Goal: Task Accomplishment & Management: Complete application form

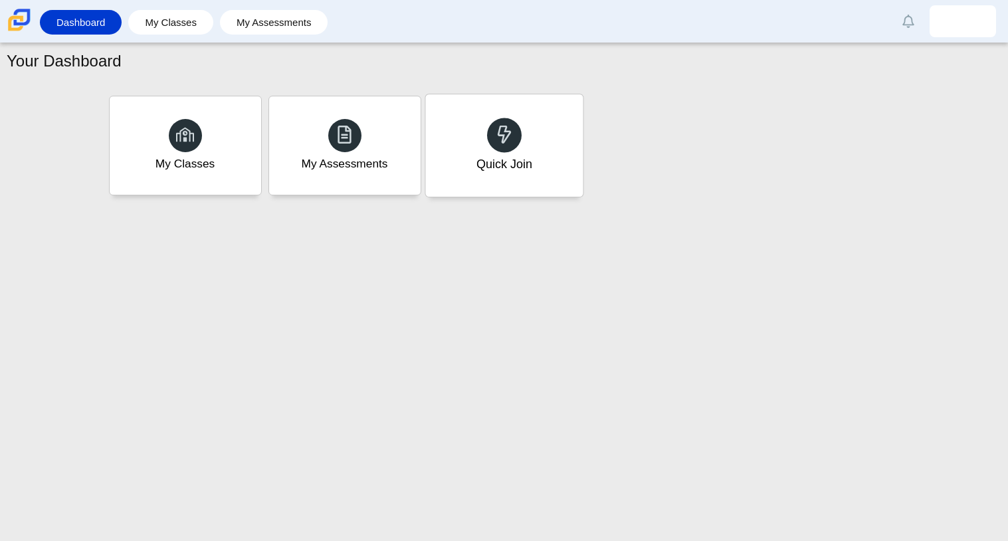
click at [543, 127] on div "Quick Join" at bounding box center [503, 145] width 157 height 102
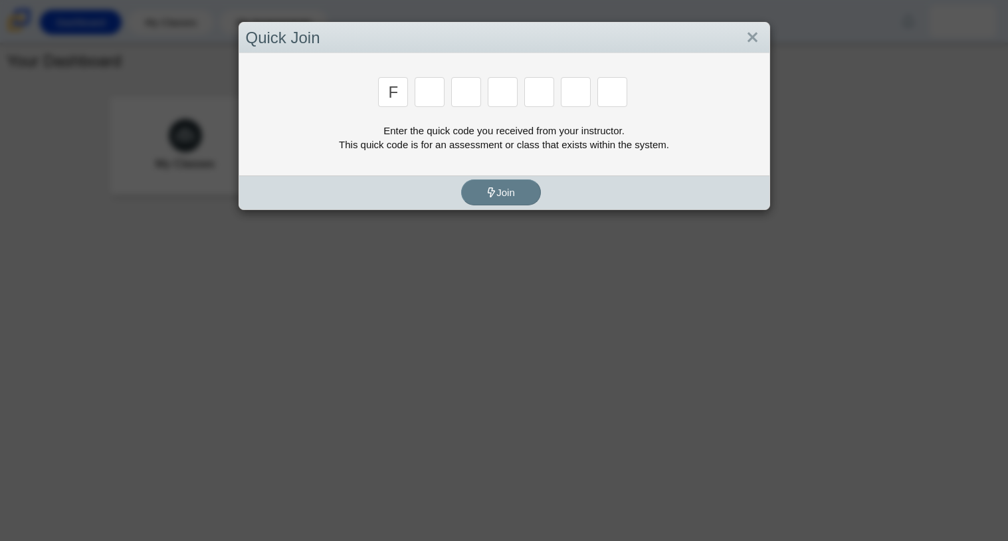
type input "f"
type input "7"
type input "m"
type input "c"
type input "h"
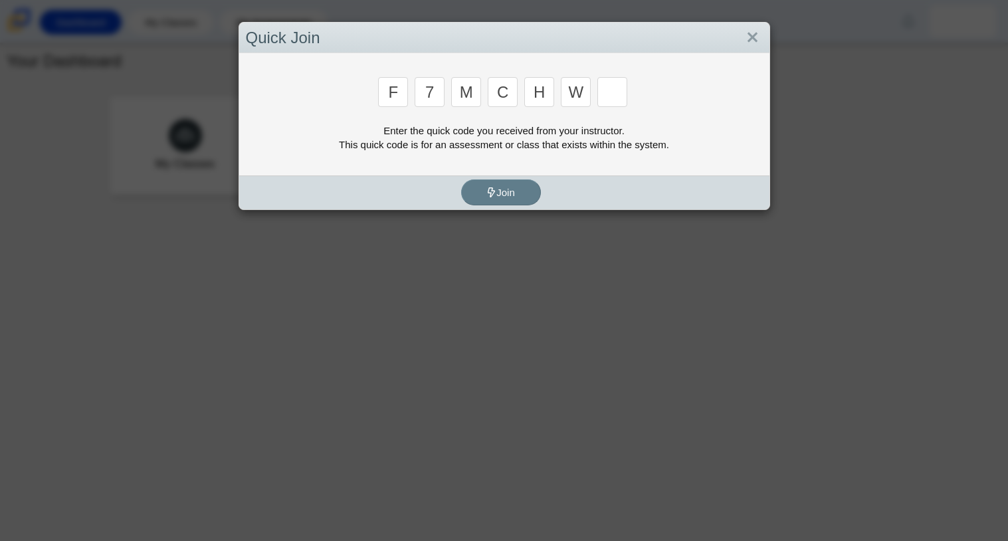
type input "w"
type input "k"
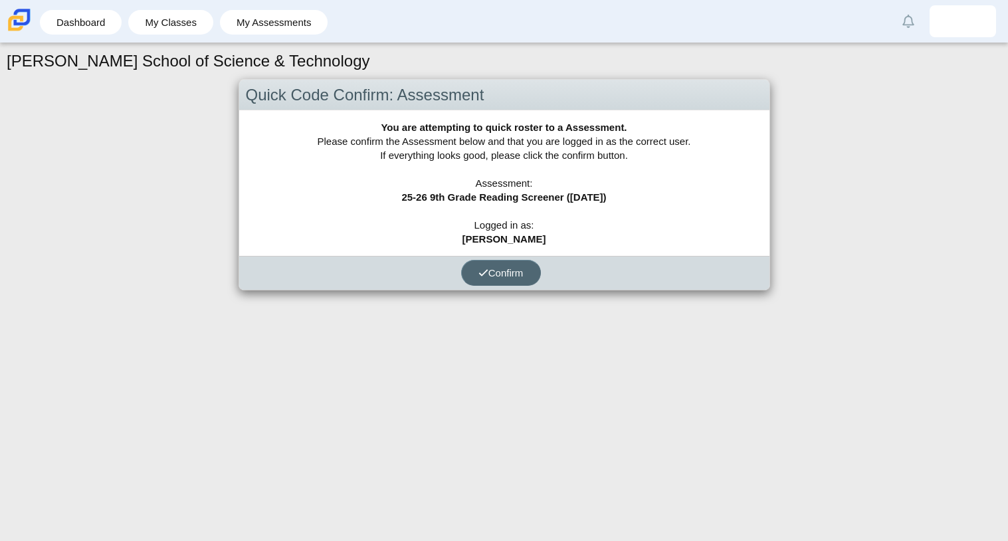
click at [481, 262] on button "Confirm" at bounding box center [501, 273] width 80 height 26
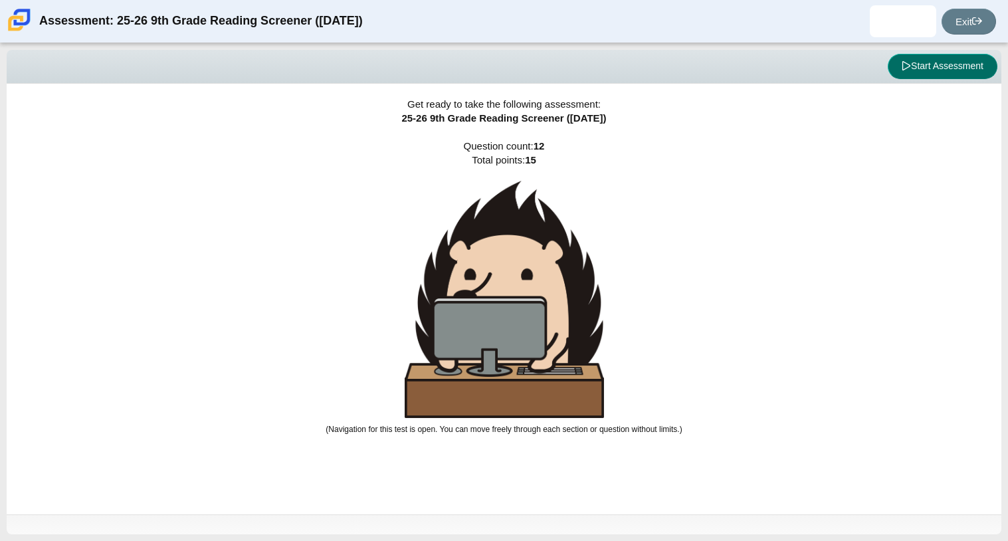
click at [938, 59] on button "Start Assessment" at bounding box center [943, 66] width 110 height 25
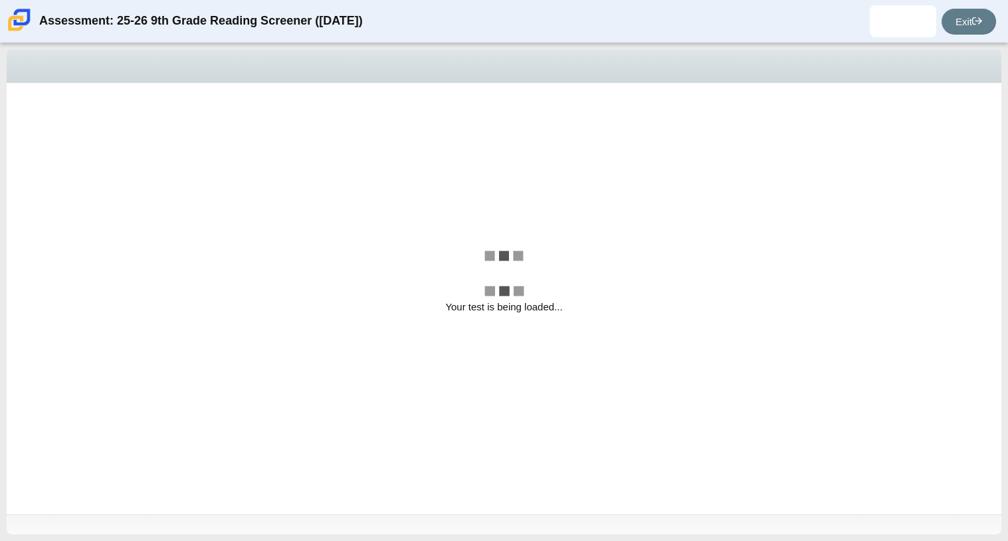
select select
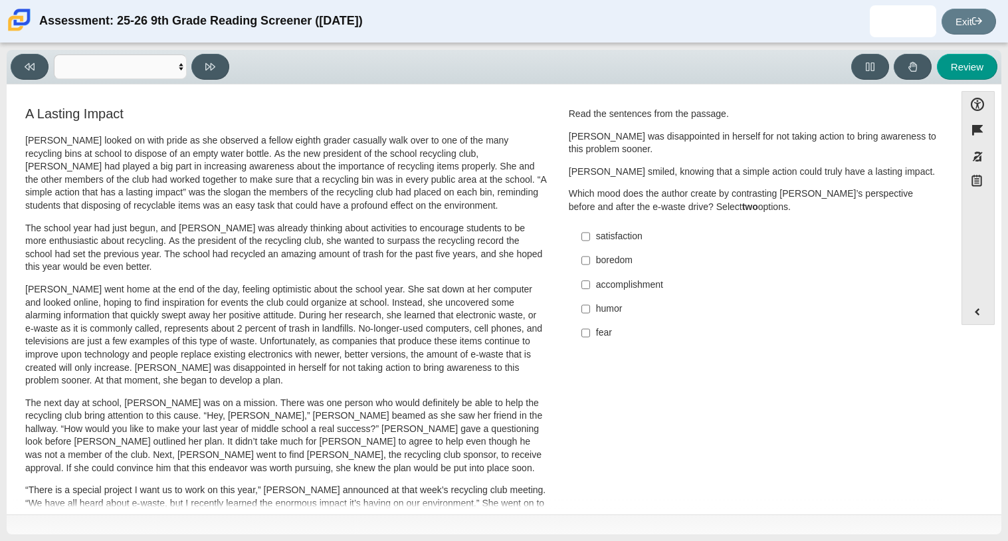
click at [608, 239] on div "satisfaction" at bounding box center [764, 236] width 336 height 13
click at [590, 239] on input "satisfaction satisfaction" at bounding box center [585, 237] width 9 height 24
checkbox input "true"
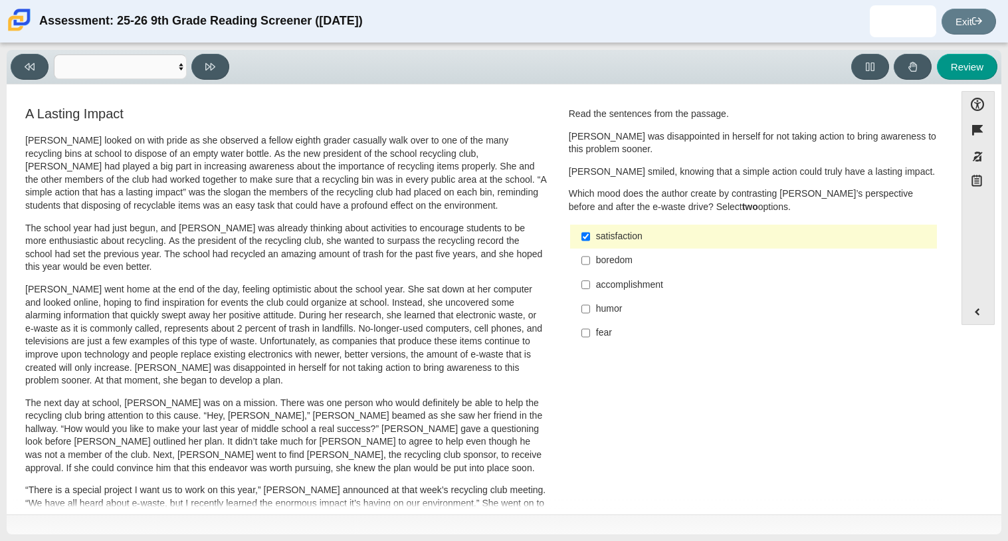
click at [434, 316] on p "[PERSON_NAME] went home at the end of the day, feeling optimistic about the sch…" at bounding box center [286, 335] width 522 height 104
click at [587, 290] on label "accomplishment accomplishment" at bounding box center [754, 284] width 365 height 24
click at [587, 290] on input "accomplishment accomplishment" at bounding box center [585, 284] width 9 height 24
checkbox input "true"
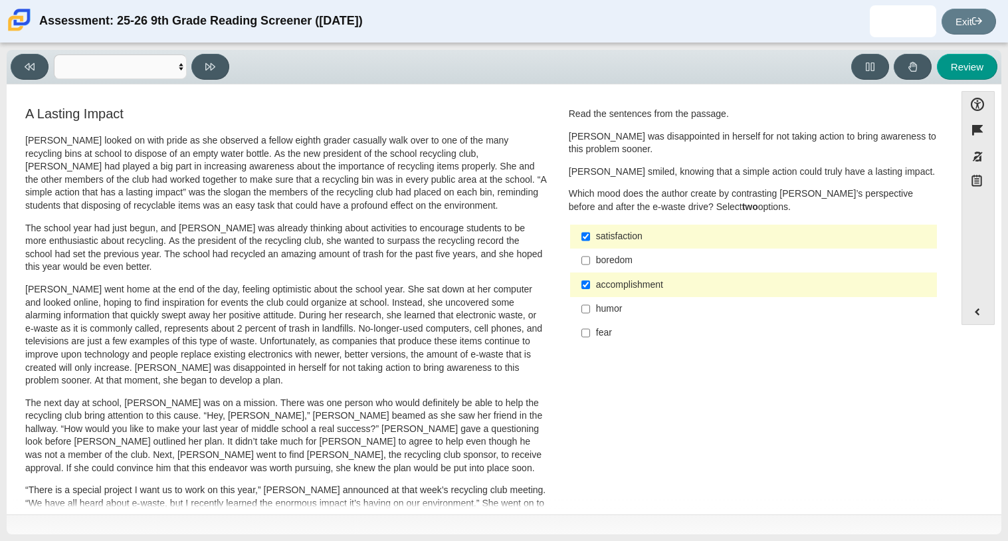
click at [588, 311] on label "humor humor" at bounding box center [754, 309] width 365 height 24
click at [588, 311] on input "humor humor" at bounding box center [585, 309] width 9 height 24
checkbox input "true"
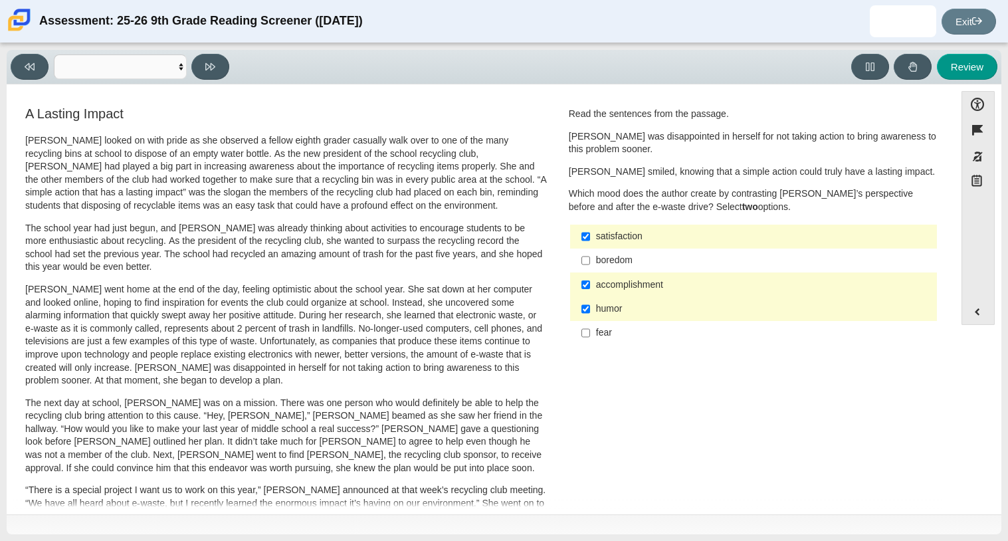
click at [592, 341] on label "fear fear" at bounding box center [754, 333] width 365 height 24
click at [590, 341] on input "fear fear" at bounding box center [585, 333] width 9 height 24
checkbox input "true"
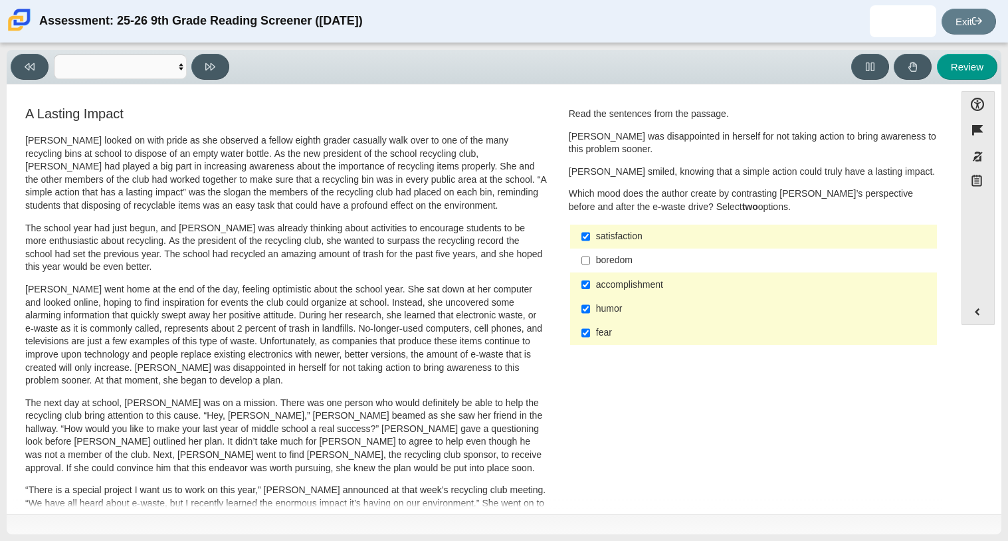
click at [607, 292] on label "accomplishment accomplishment" at bounding box center [754, 284] width 365 height 24
click at [590, 292] on input "accomplishment accomplishment" at bounding box center [585, 284] width 9 height 24
checkbox input "false"
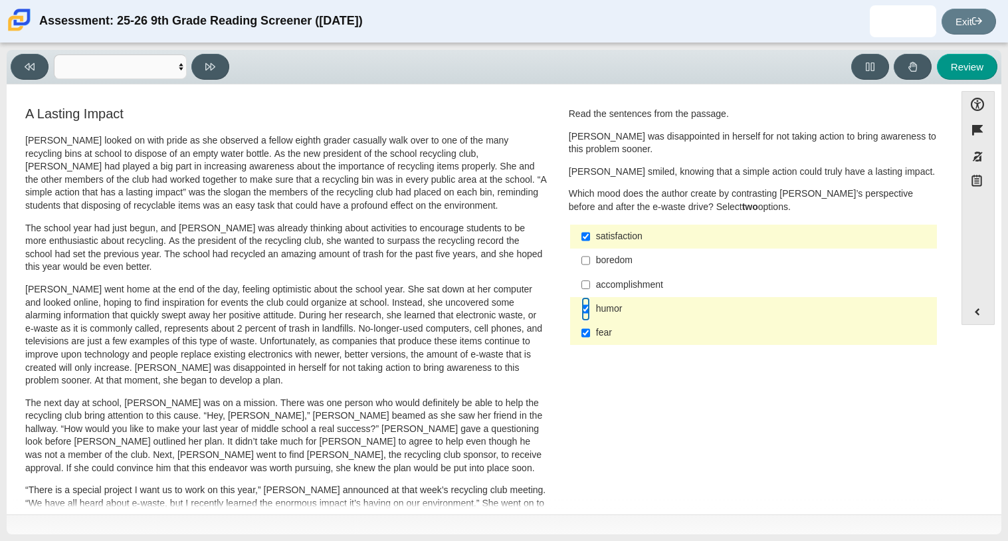
click at [581, 306] on input "humor humor" at bounding box center [585, 309] width 9 height 24
checkbox input "true"
click at [591, 334] on label "fear fear" at bounding box center [754, 333] width 365 height 24
click at [590, 334] on input "fear fear" at bounding box center [585, 333] width 9 height 24
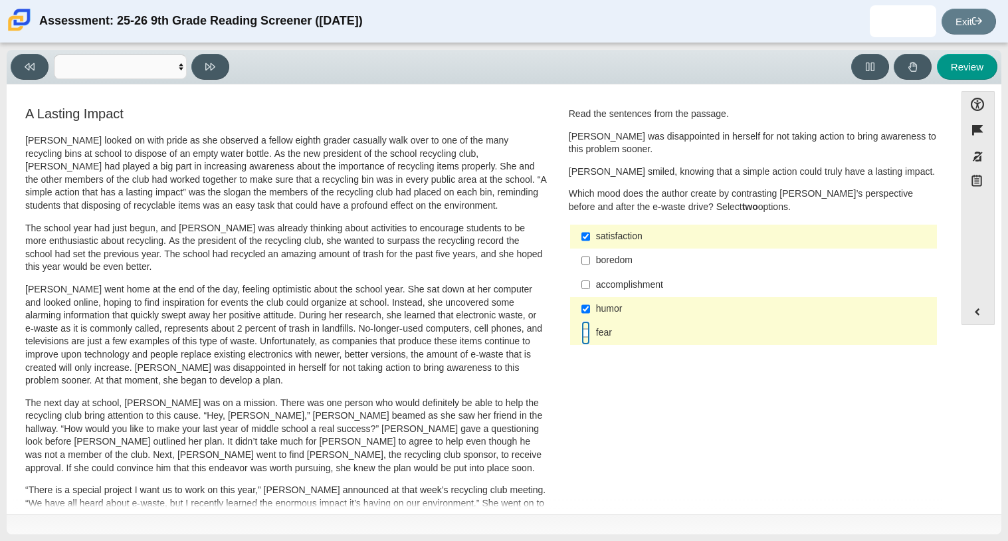
checkbox input "false"
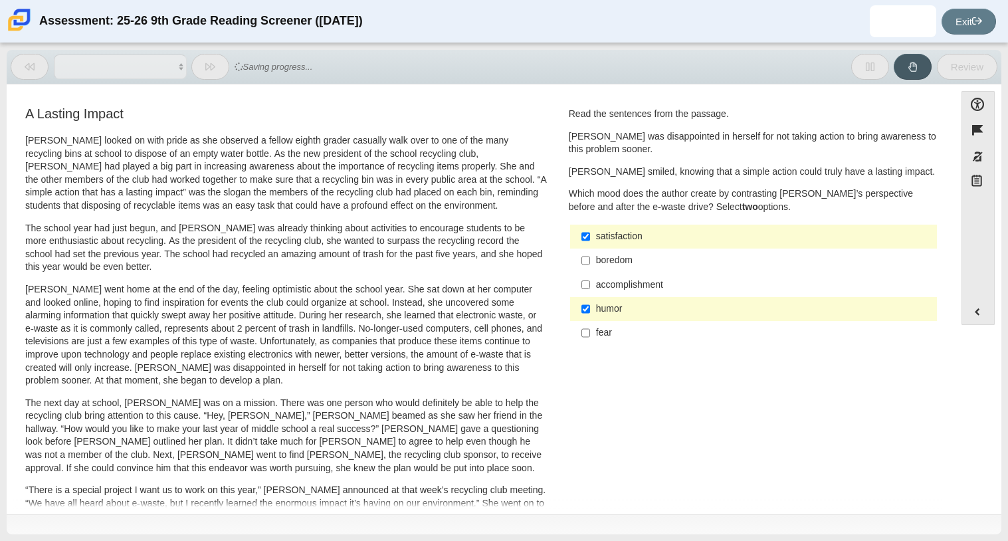
click at [599, 304] on div "humor" at bounding box center [764, 308] width 336 height 13
click at [590, 304] on input "humor humor" at bounding box center [585, 309] width 9 height 24
checkbox input "false"
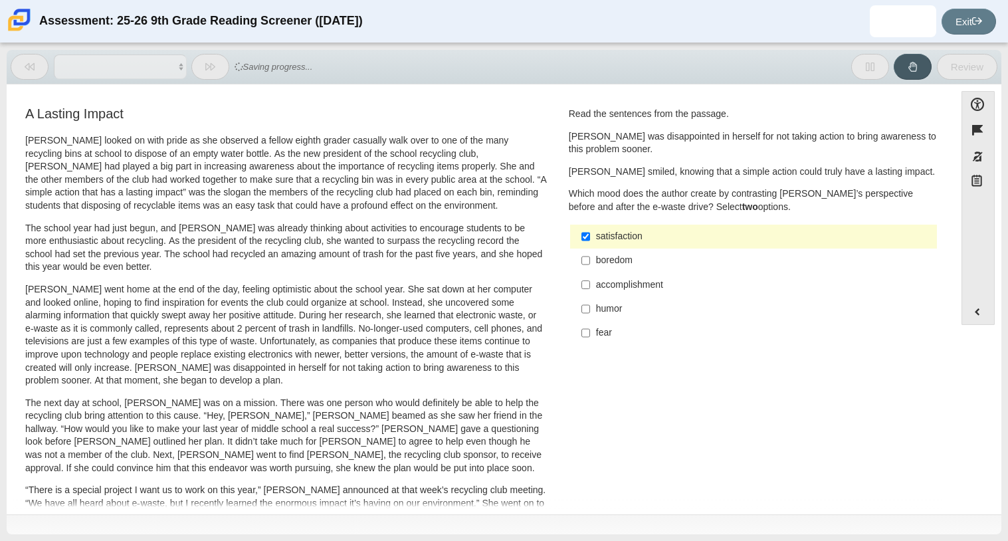
click at [608, 283] on div "accomplishment" at bounding box center [764, 284] width 336 height 13
click at [590, 283] on input "accomplishment accomplishment" at bounding box center [585, 284] width 9 height 24
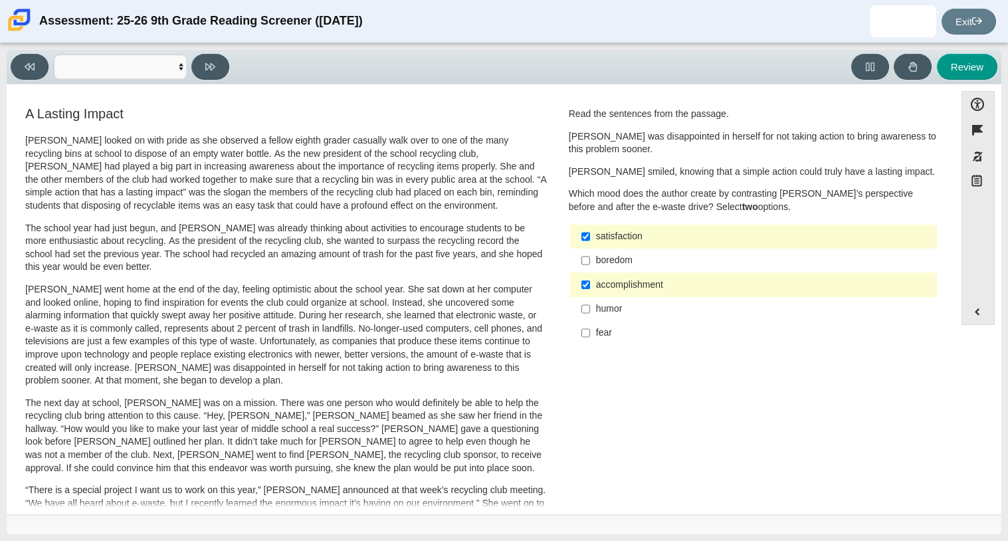
click at [630, 288] on div "accomplishment" at bounding box center [764, 284] width 336 height 13
click at [590, 288] on input "accomplishment accomplishment" at bounding box center [585, 284] width 9 height 24
checkbox input "false"
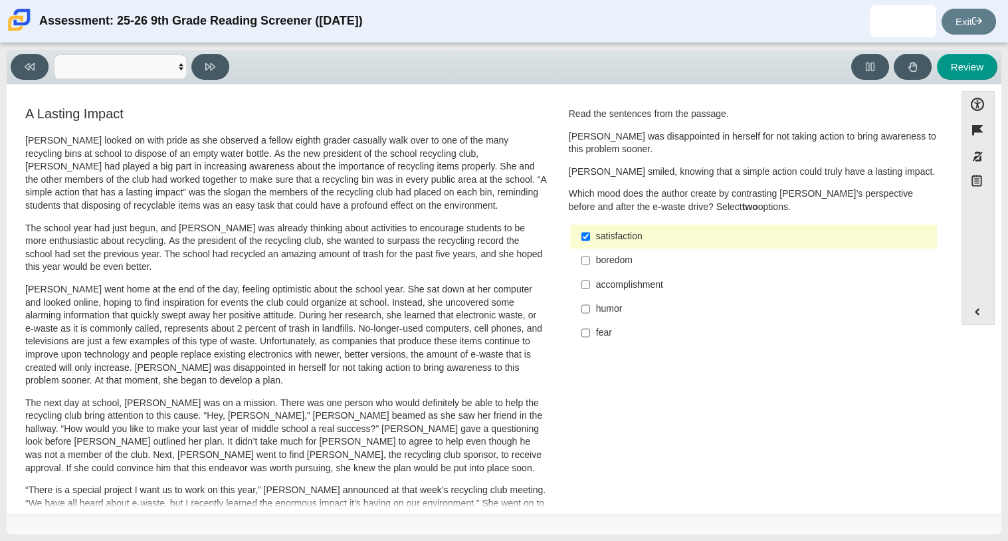
click at [607, 332] on div "fear" at bounding box center [764, 332] width 336 height 13
click at [590, 332] on input "fear fear" at bounding box center [585, 333] width 9 height 24
checkbox input "true"
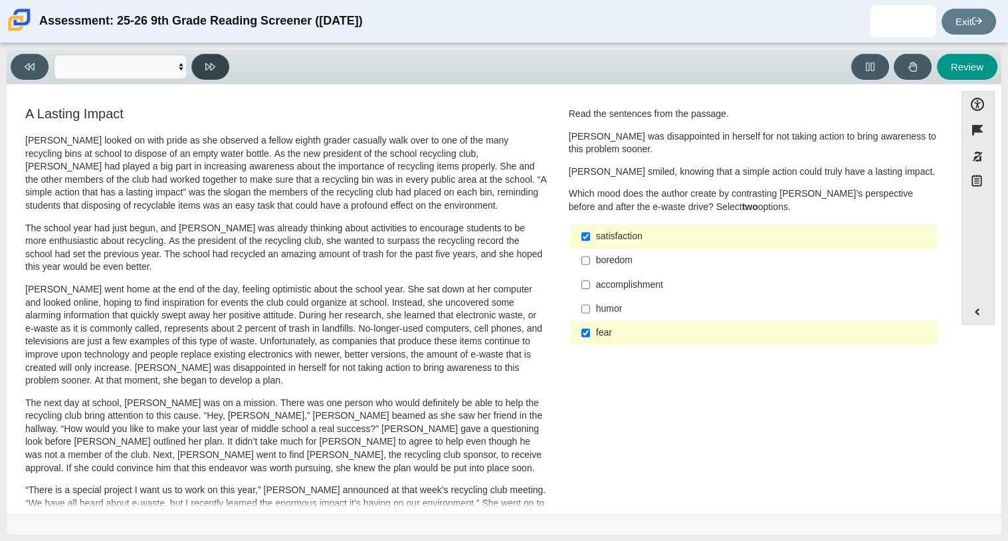
click at [206, 67] on icon at bounding box center [210, 66] width 10 height 7
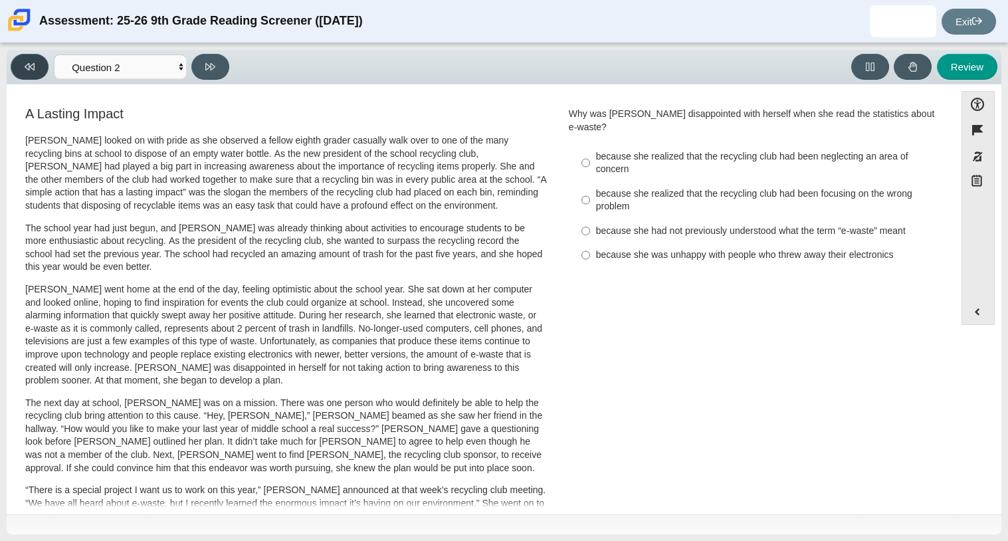
click at [28, 56] on button at bounding box center [30, 67] width 38 height 26
select select "ccc5b315-3c7c-471c-bf90-f22c8299c798"
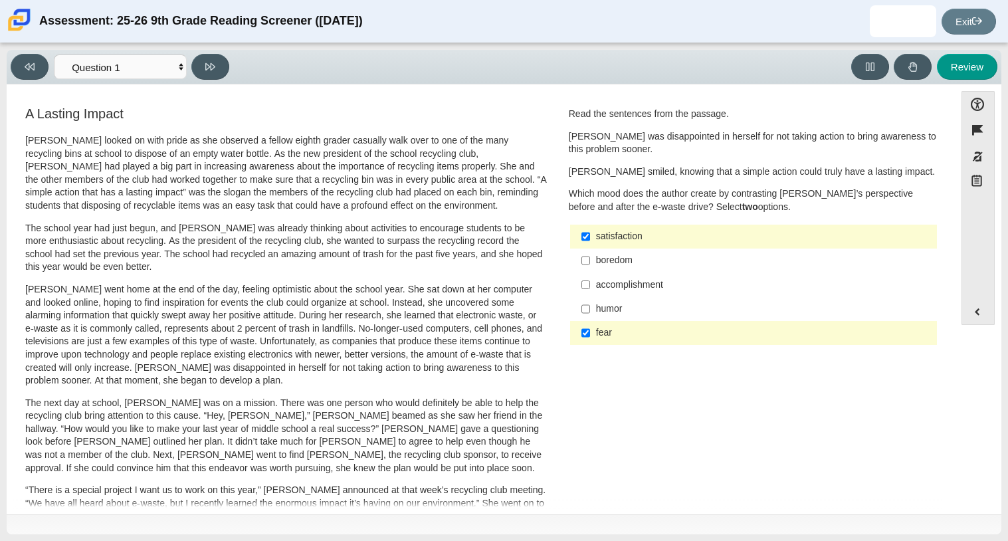
click at [601, 286] on div "accomplishment" at bounding box center [764, 284] width 336 height 13
click at [590, 286] on input "accomplishment accomplishment" at bounding box center [585, 284] width 9 height 24
checkbox input "true"
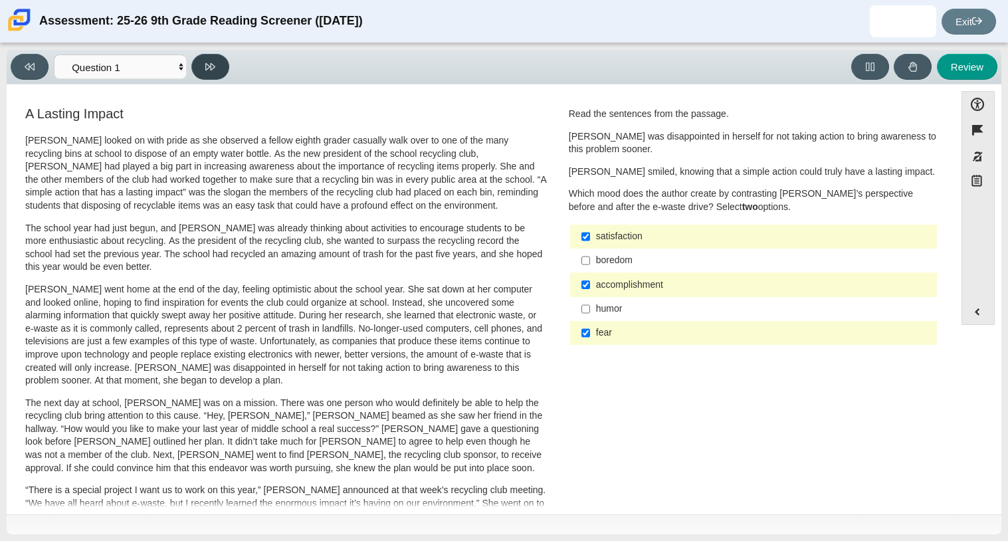
click at [207, 62] on icon at bounding box center [210, 67] width 10 height 10
select select "0ff64528-ffd7-428d-b192-babfaadd44e8"
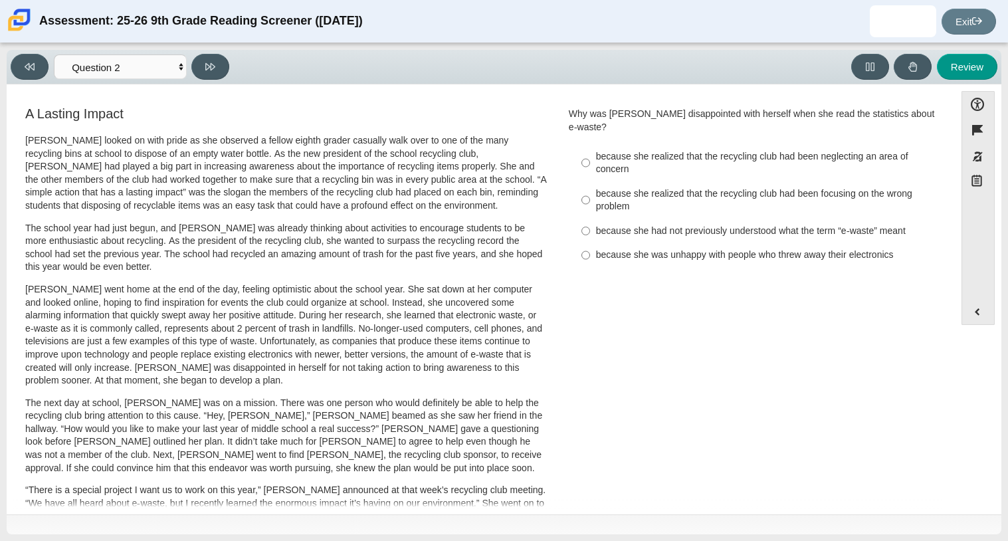
click at [616, 181] on label "because she realized that the recycling club had been focusing on the wrong pro…" at bounding box center [754, 199] width 365 height 37
click at [590, 181] on input "because she realized that the recycling club had been focusing on the wrong pro…" at bounding box center [585, 199] width 9 height 37
radio input "true"
click at [616, 181] on label "because she realized that the recycling club had been focusing on the wrong pro…" at bounding box center [754, 199] width 365 height 37
click at [590, 181] on input "because she realized that the recycling club had been focusing on the wrong pro…" at bounding box center [585, 199] width 9 height 37
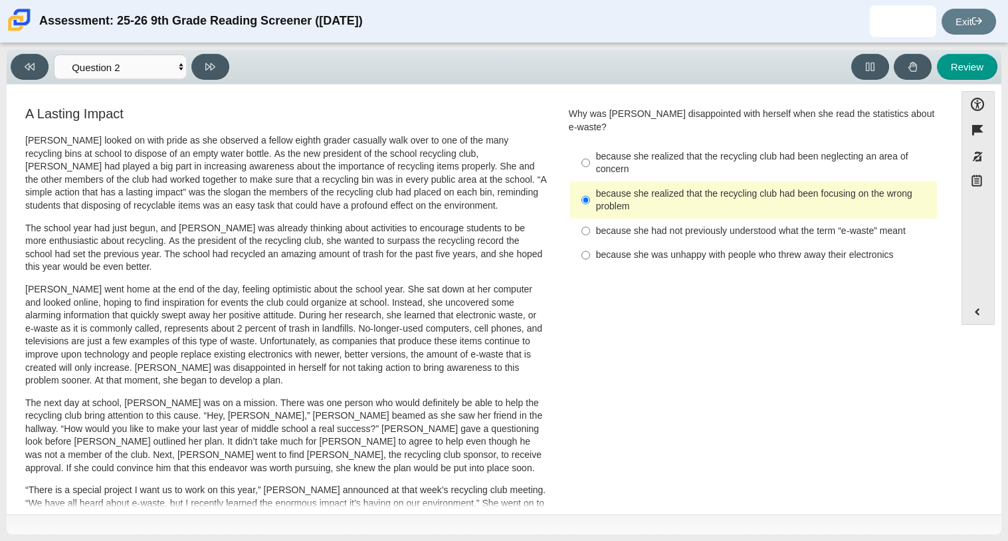
click at [635, 316] on div "A Lasting Impact [PERSON_NAME] looked on with pride as she observed a fellow ei…" at bounding box center [480, 478] width 935 height 749
click at [618, 243] on label "because she was unhappy with people who threw away their electronics because sh…" at bounding box center [754, 255] width 365 height 24
click at [590, 243] on input "because she was unhappy with people who threw away their electronics because sh…" at bounding box center [585, 255] width 9 height 24
radio input "true"
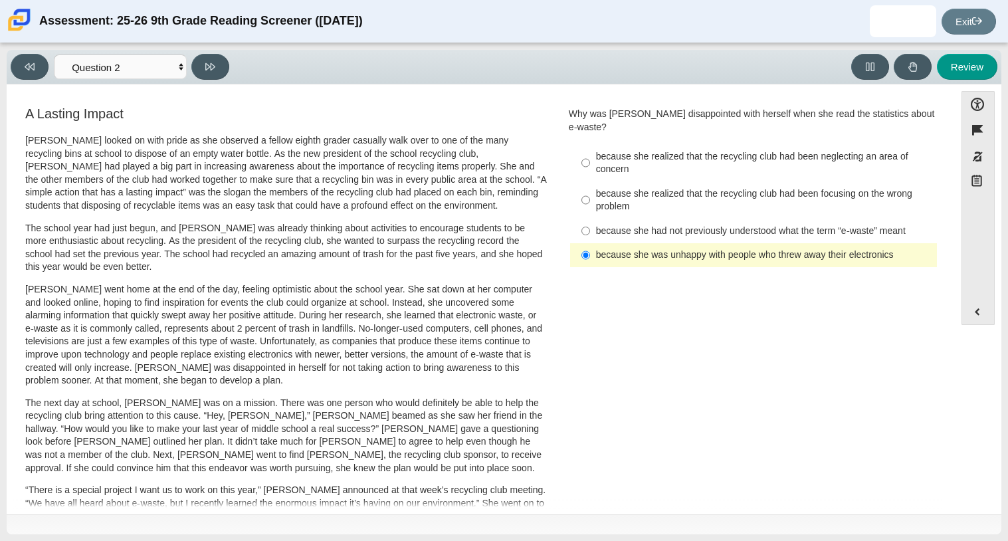
click at [431, 367] on p "[PERSON_NAME] went home at the end of the day, feeling optimistic about the sch…" at bounding box center [286, 335] width 522 height 104
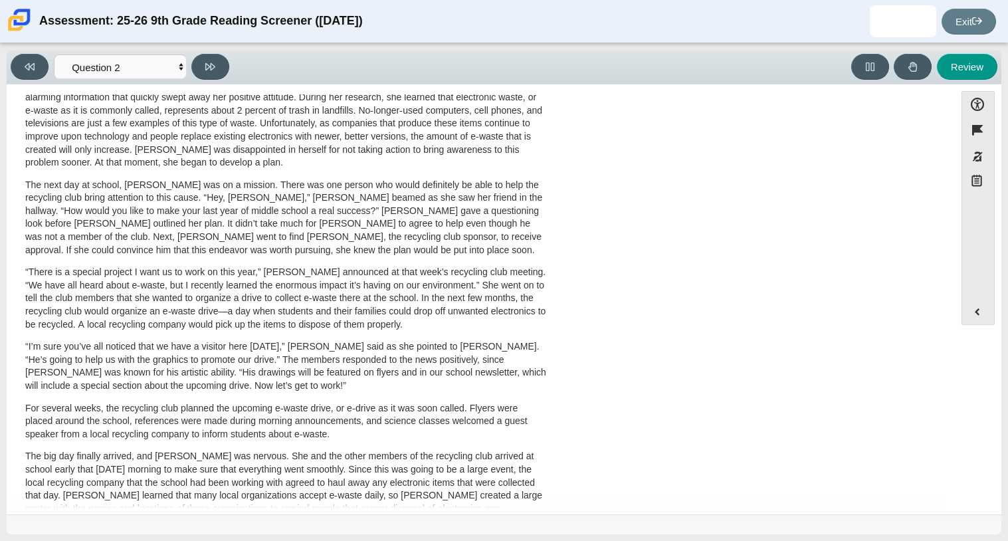
scroll to position [239, 0]
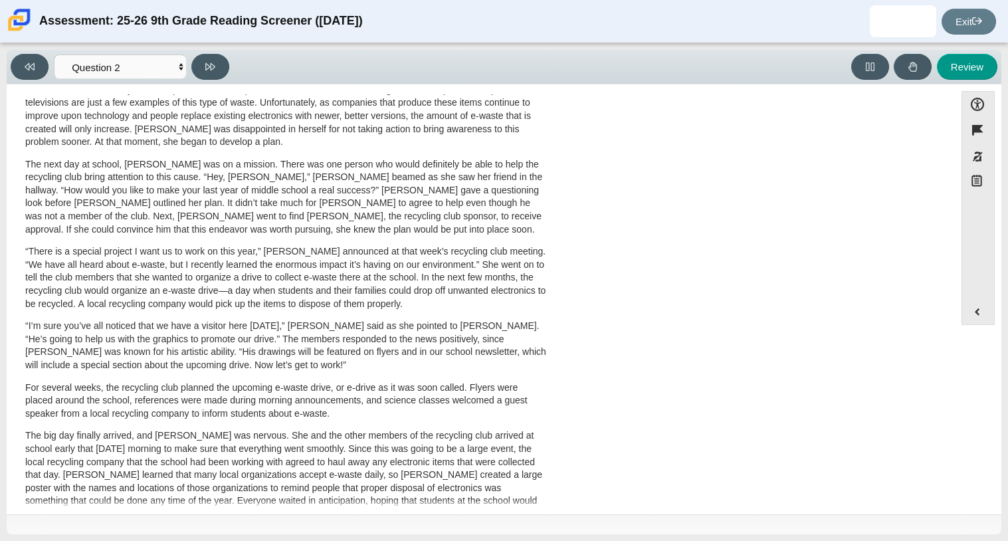
click at [706, 479] on div "A Lasting Impact [PERSON_NAME] looked on with pride as she observed a fellow ei…" at bounding box center [480, 240] width 935 height 749
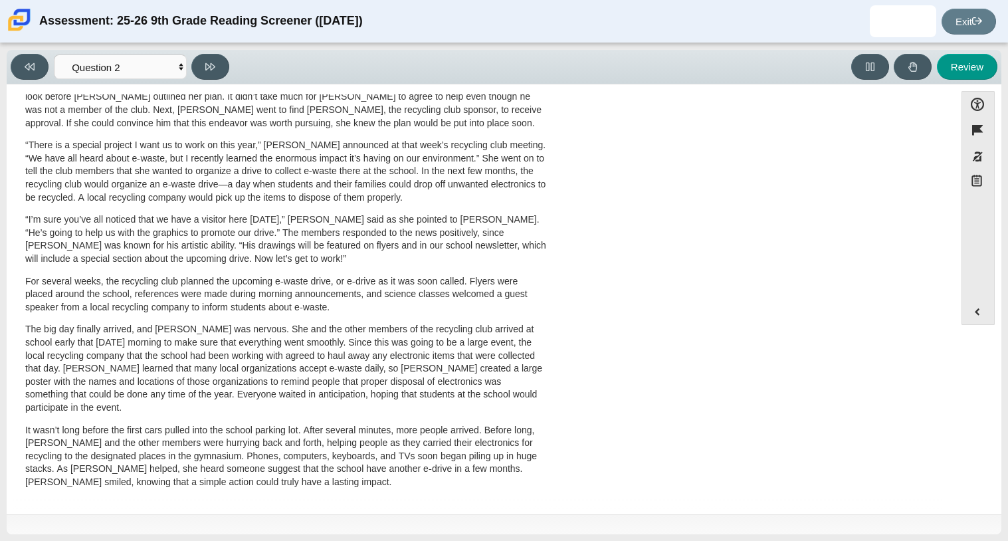
scroll to position [354, 0]
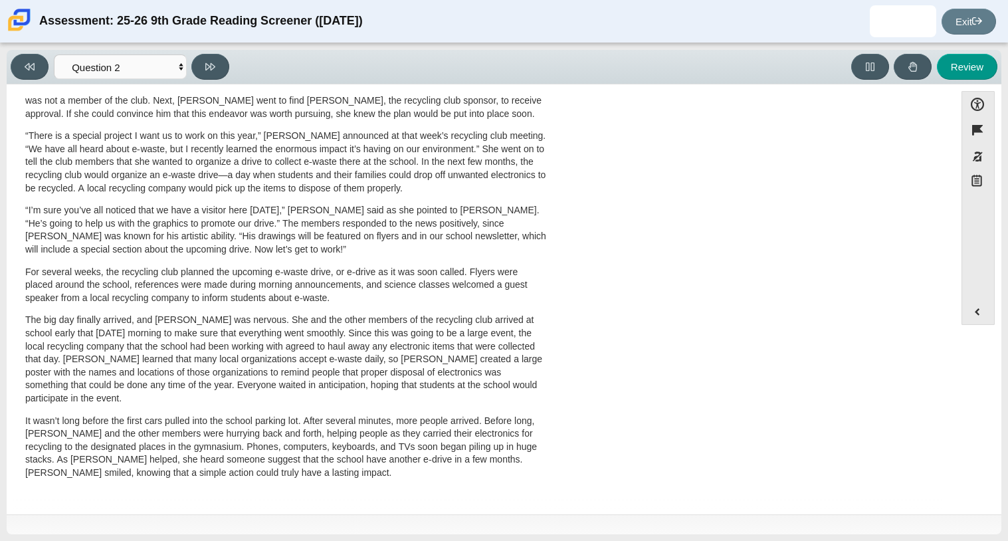
click at [708, 443] on div "A Lasting Impact [PERSON_NAME] looked on with pride as she observed a fellow ei…" at bounding box center [480, 124] width 935 height 749
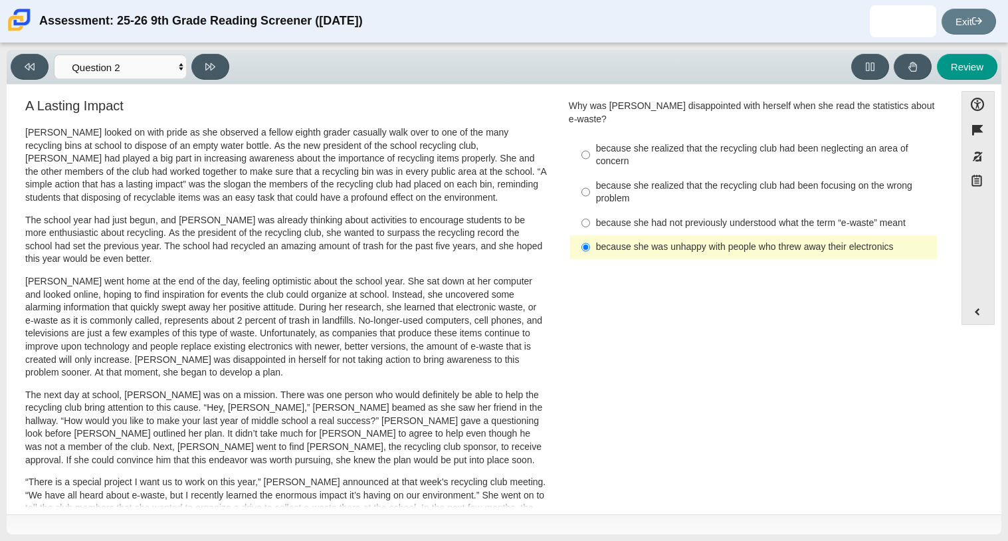
scroll to position [0, 0]
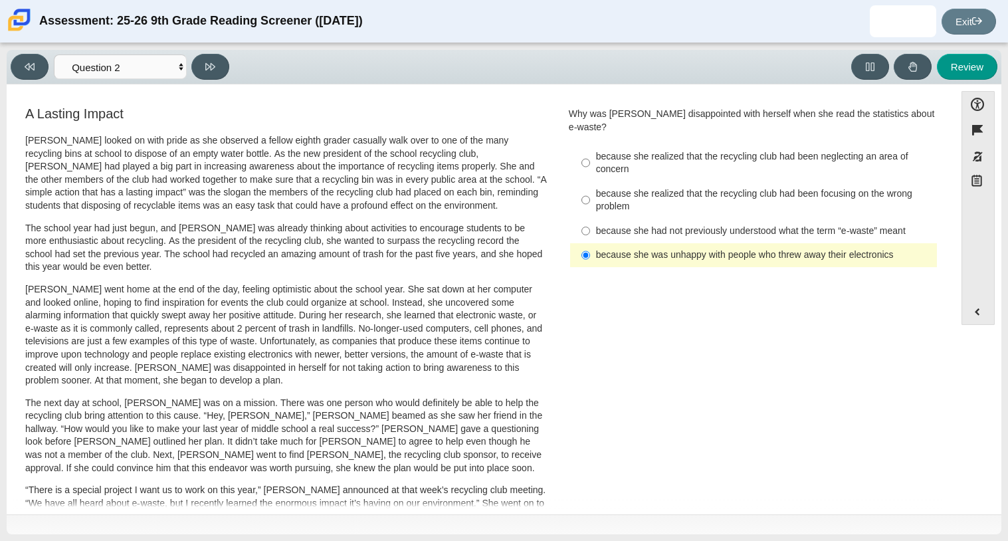
click at [708, 150] on div "because she realized that the recycling club had been neglecting an area of con…" at bounding box center [764, 163] width 336 height 26
click at [590, 149] on input "because she realized that the recycling club had been neglecting an area of con…" at bounding box center [585, 162] width 9 height 37
radio input "true"
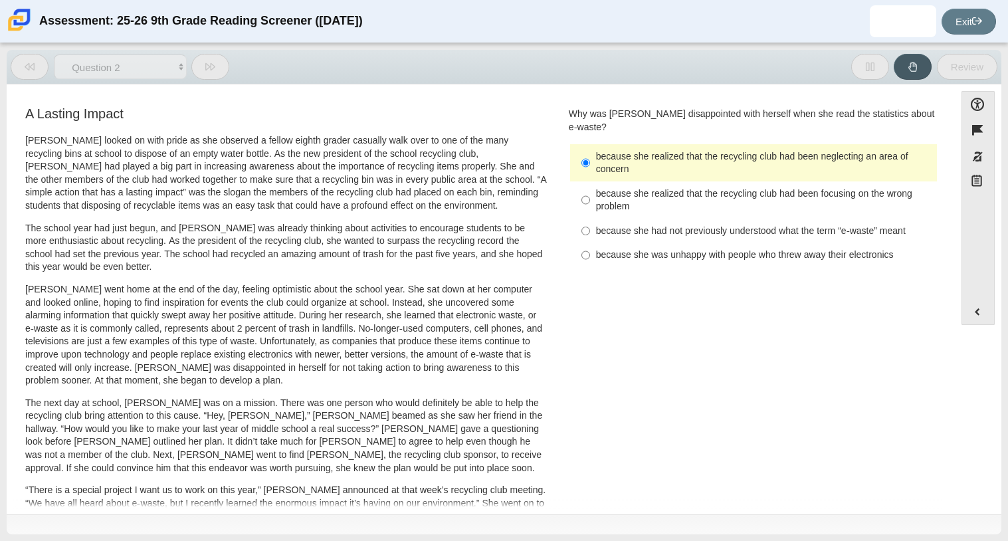
click at [708, 150] on div "because she realized that the recycling club had been neglecting an area of con…" at bounding box center [764, 163] width 336 height 26
click at [590, 149] on input "because she realized that the recycling club had been neglecting an area of con…" at bounding box center [585, 162] width 9 height 37
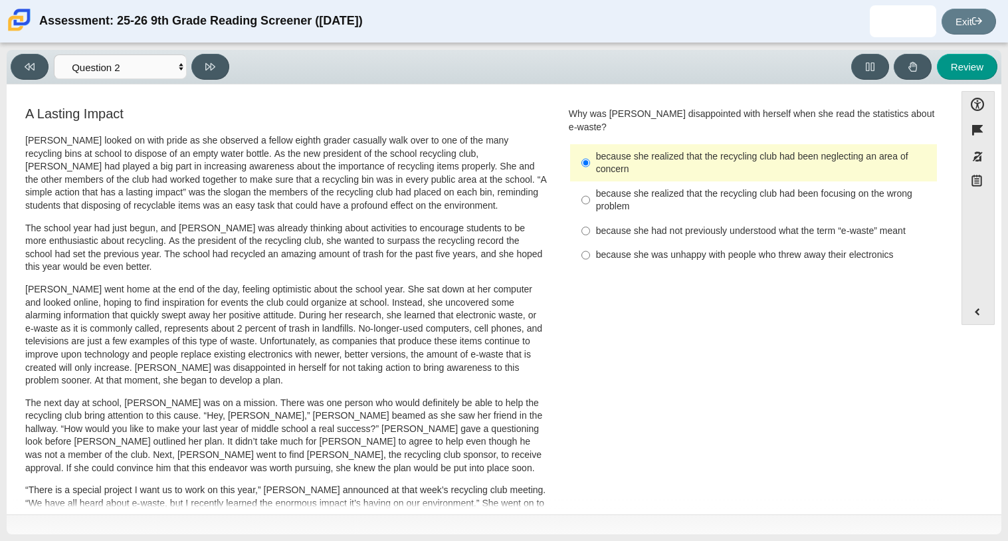
click at [657, 249] on div "because she was unhappy with people who threw away their electronics" at bounding box center [764, 255] width 336 height 13
click at [590, 247] on input "because she was unhappy with people who threw away their electronics because sh…" at bounding box center [585, 255] width 9 height 24
radio input "true"
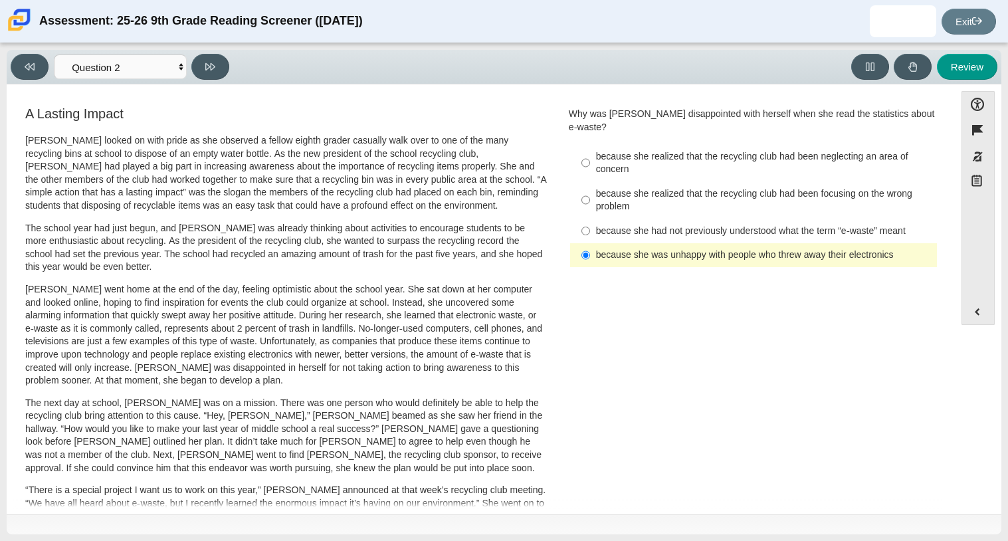
click at [700, 150] on div "because she realized that the recycling club had been neglecting an area of con…" at bounding box center [764, 163] width 336 height 26
click at [590, 144] on input "because she realized that the recycling club had been neglecting an area of con…" at bounding box center [585, 162] width 9 height 37
radio input "true"
click at [700, 150] on div "because she realized that the recycling club had been neglecting an area of con…" at bounding box center [764, 163] width 336 height 26
click at [590, 144] on input "because she realized that the recycling club had been neglecting an area of con…" at bounding box center [585, 162] width 9 height 37
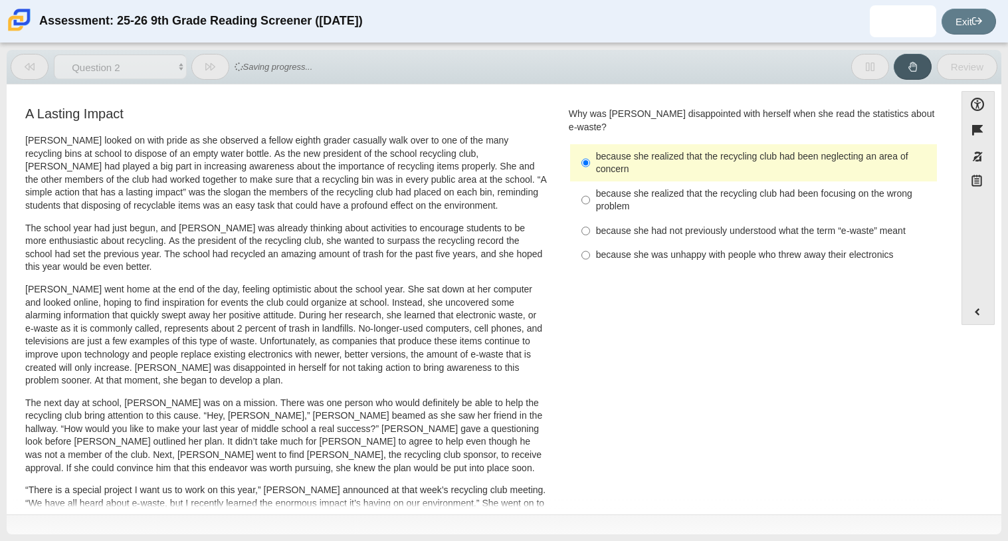
click at [591, 282] on div "A Lasting Impact [PERSON_NAME] looked on with pride as she observed a fellow ei…" at bounding box center [480, 478] width 935 height 749
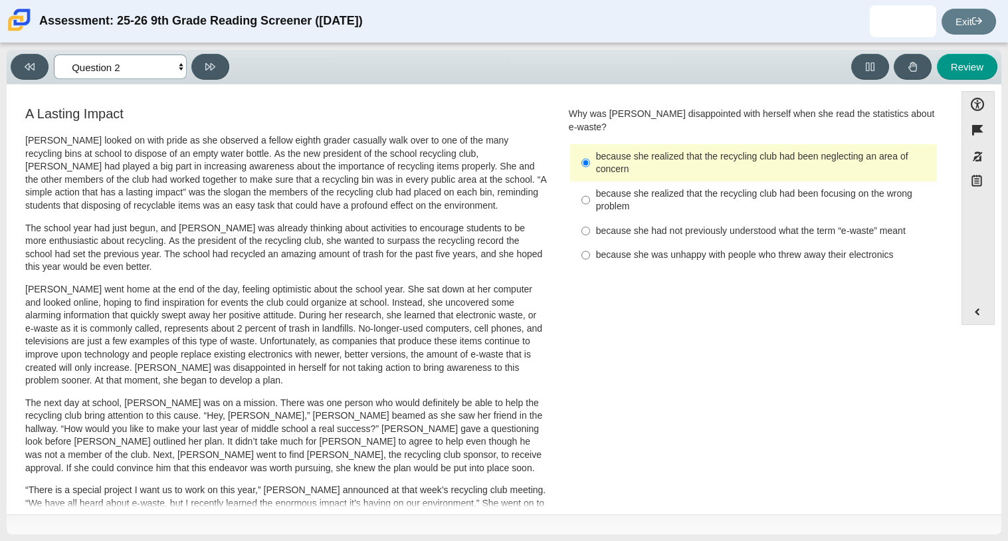
click at [157, 64] on select "Questions Question 1 Question 2 Question 3 Question 4 Question 5 Question 6 Que…" at bounding box center [120, 66] width 133 height 25
click at [198, 101] on div "Feature A Lasting Impact [PERSON_NAME] looked on with pride as she observed a f…" at bounding box center [480, 478] width 935 height 769
click at [33, 62] on icon at bounding box center [30, 67] width 10 height 10
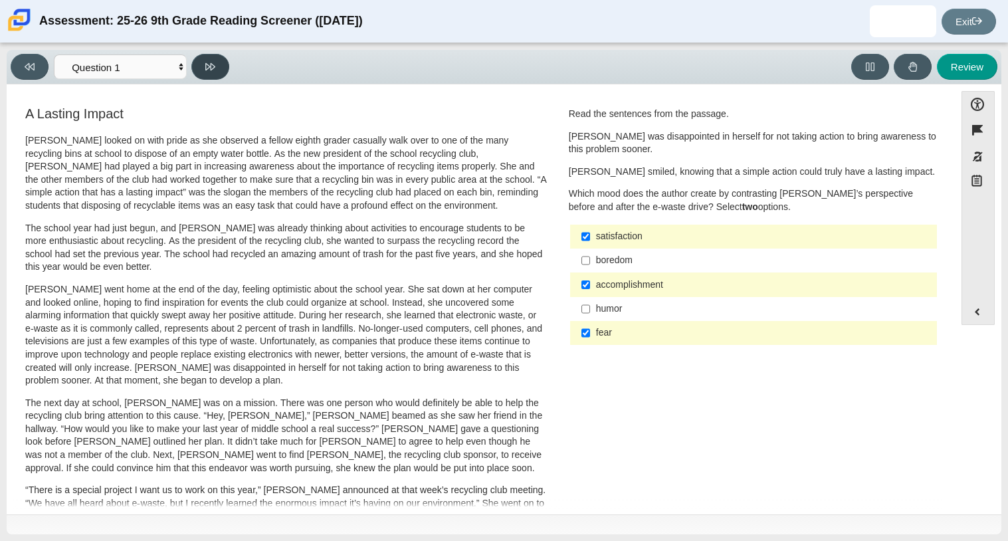
click at [219, 58] on button at bounding box center [210, 67] width 38 height 26
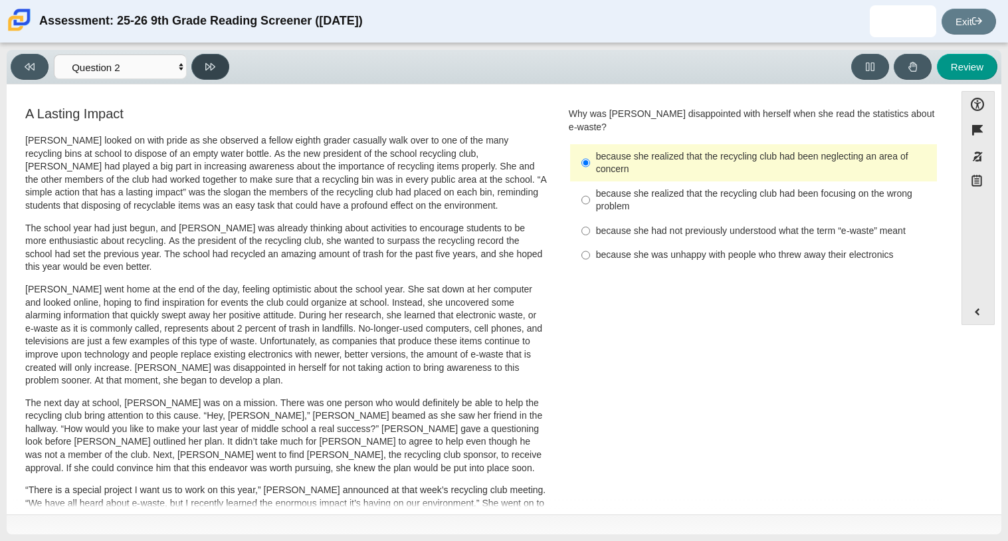
click at [219, 59] on button at bounding box center [210, 67] width 38 height 26
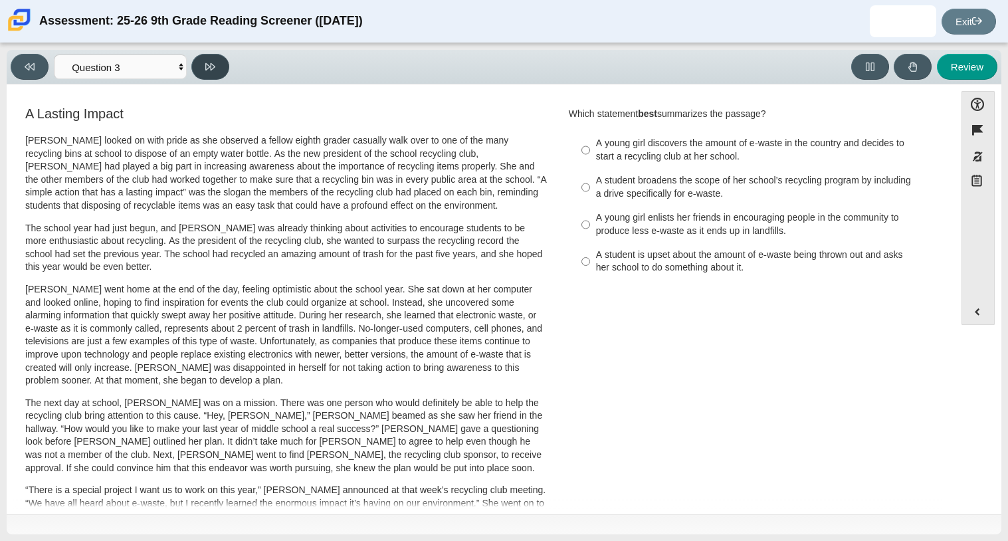
click at [219, 59] on button at bounding box center [210, 67] width 38 height 26
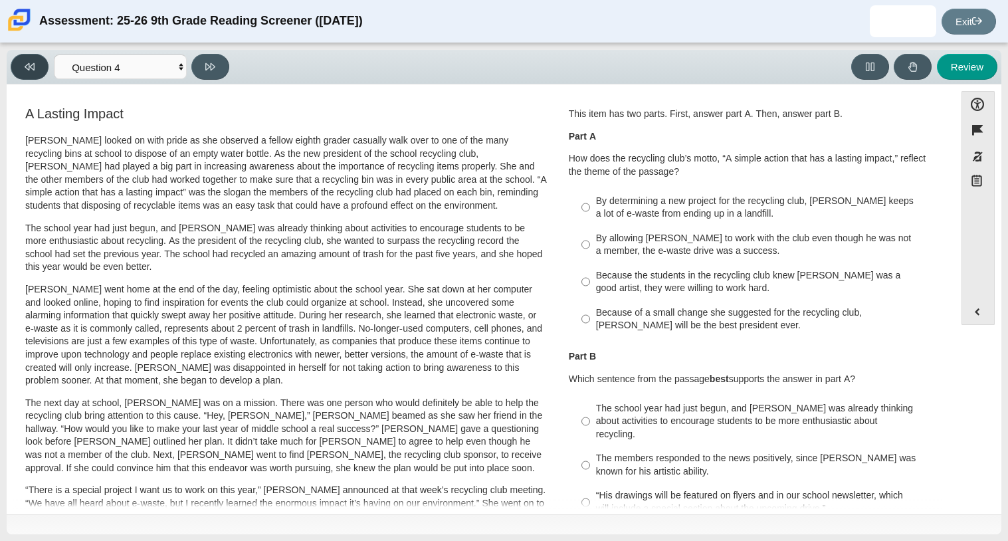
click at [43, 73] on button at bounding box center [30, 67] width 38 height 26
select select "7ce3d843-6974-4858-901c-1ff39630e843"
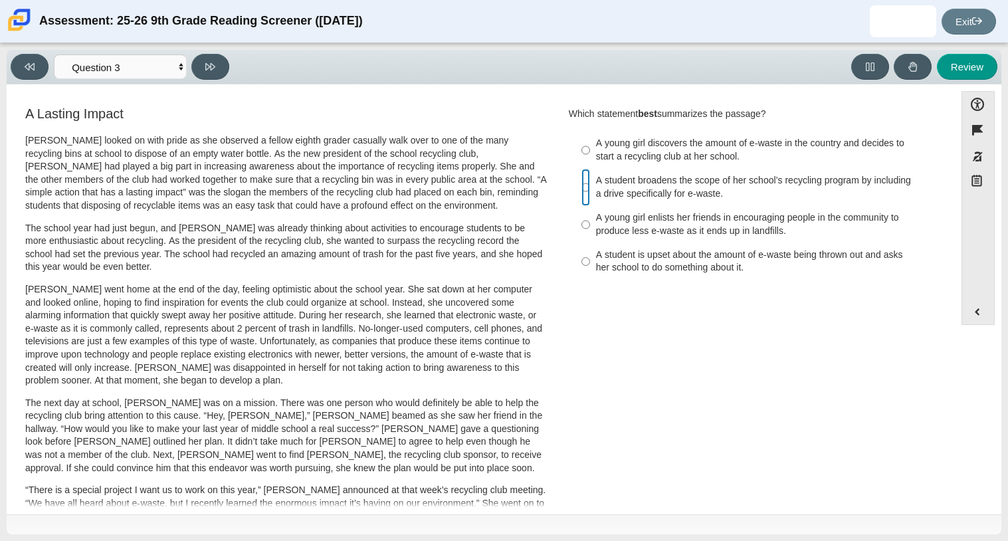
click at [581, 185] on input "A student broadens the scope of her school’s recycling program by including a d…" at bounding box center [585, 187] width 9 height 37
radio input "true"
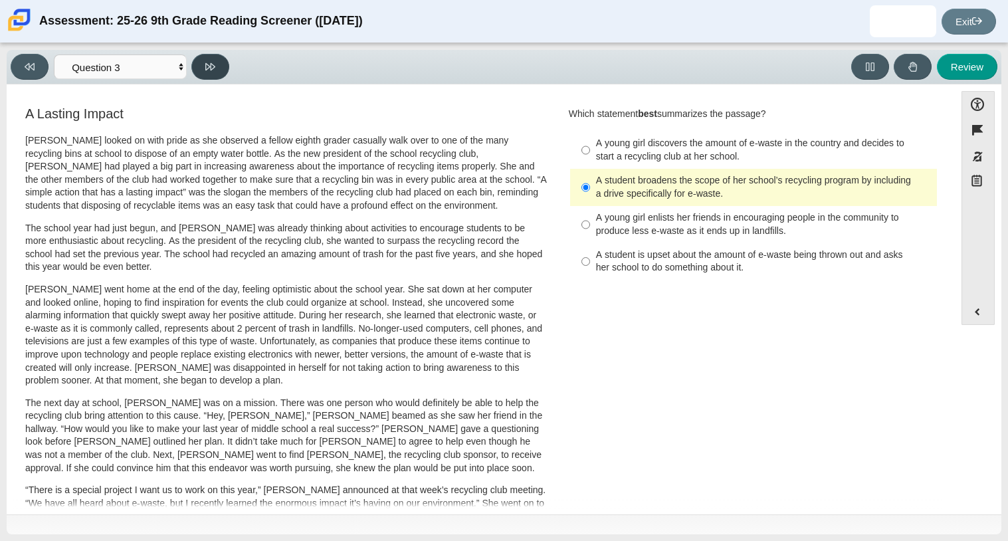
click at [200, 64] on button at bounding box center [210, 67] width 38 height 26
select select "ca9ea0f1-49c5-4bd1-83b0-472c18652b42"
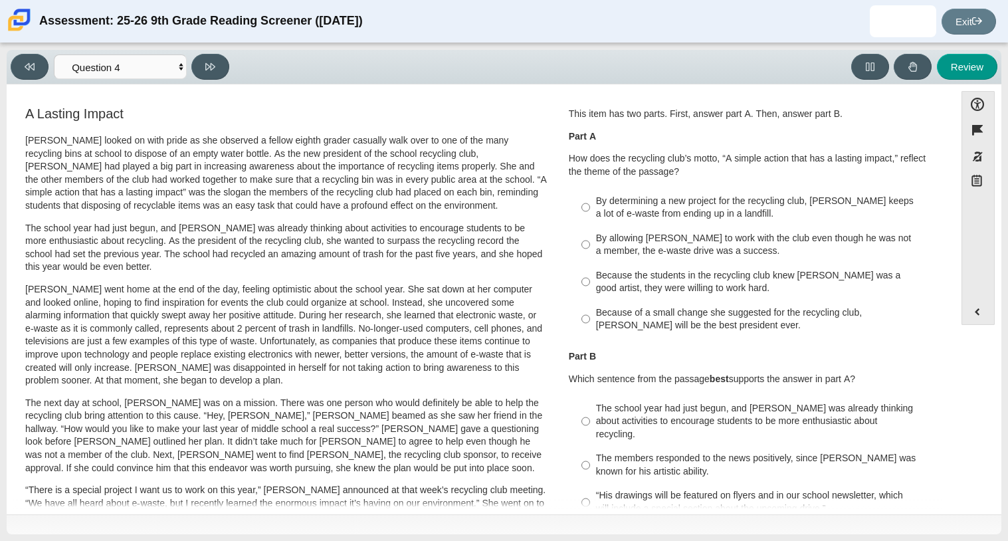
click at [593, 176] on p "How does the recycling club’s motto, “A simple action that has a lasting impact…" at bounding box center [753, 165] width 369 height 26
click at [622, 172] on p "How does the recycling club’s motto, “A simple action that has a lasting impact…" at bounding box center [753, 165] width 369 height 26
click at [542, 131] on div "A Lasting Impact [PERSON_NAME] looked on with pride as she observed a fellow ei…" at bounding box center [286, 474] width 522 height 737
click at [788, 213] on div "By determining a new project for the recycling club, [PERSON_NAME] keeps a lot …" at bounding box center [764, 208] width 336 height 26
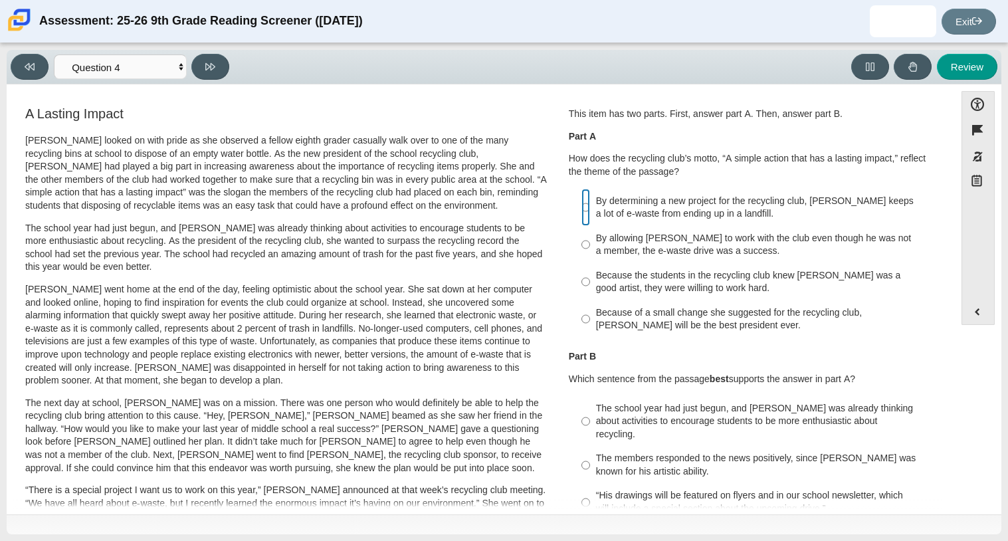
click at [590, 213] on input "By determining a new project for the recycling club, [PERSON_NAME] keeps a lot …" at bounding box center [585, 207] width 9 height 37
radio input "true"
click at [788, 213] on div "By determining a new project for the recycling club, [PERSON_NAME] keeps a lot …" at bounding box center [764, 208] width 336 height 26
click at [590, 213] on input "By determining a new project for the recycling club, [PERSON_NAME] keeps a lot …" at bounding box center [585, 207] width 9 height 37
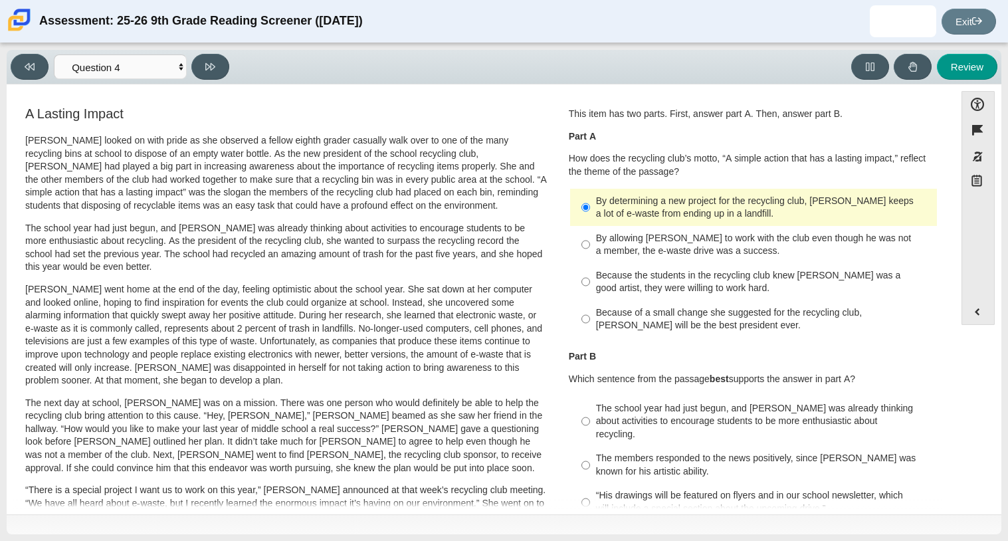
click at [881, 355] on p "Part B" at bounding box center [753, 356] width 369 height 13
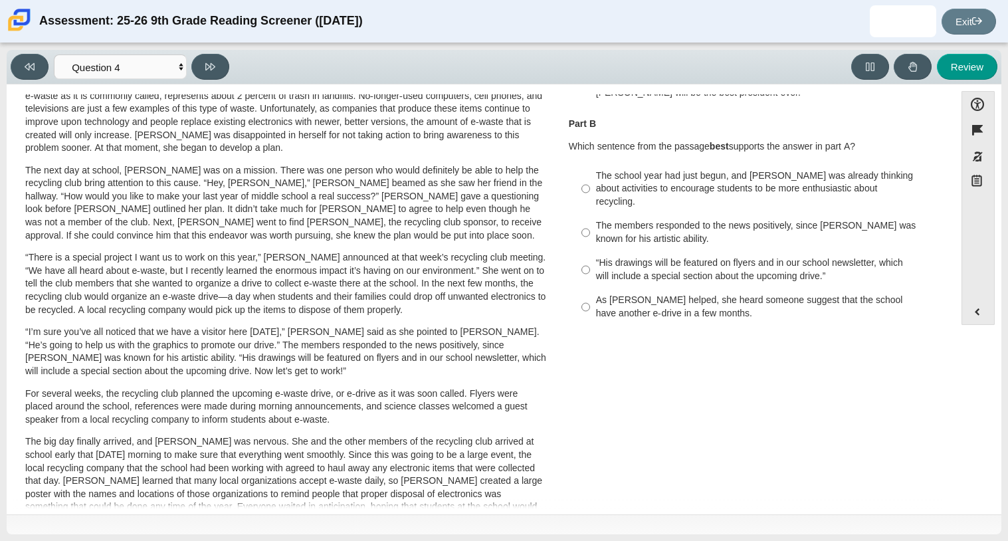
scroll to position [168, 0]
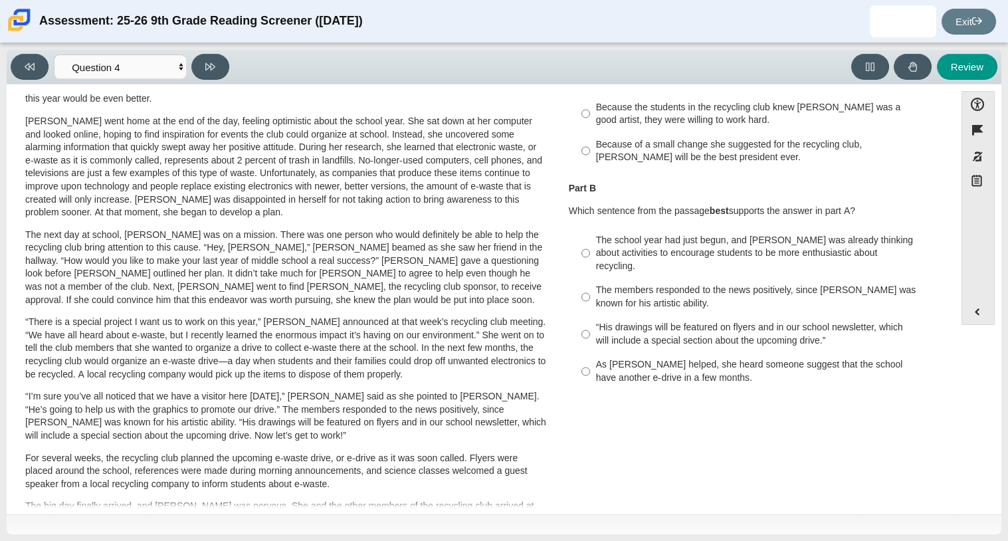
click at [828, 247] on div "The school year had just begun, and [PERSON_NAME] was already thinking about ac…" at bounding box center [764, 253] width 336 height 39
click at [590, 247] on input "The school year had just begun, and [PERSON_NAME] was already thinking about ac…" at bounding box center [585, 253] width 9 height 51
radio input "true"
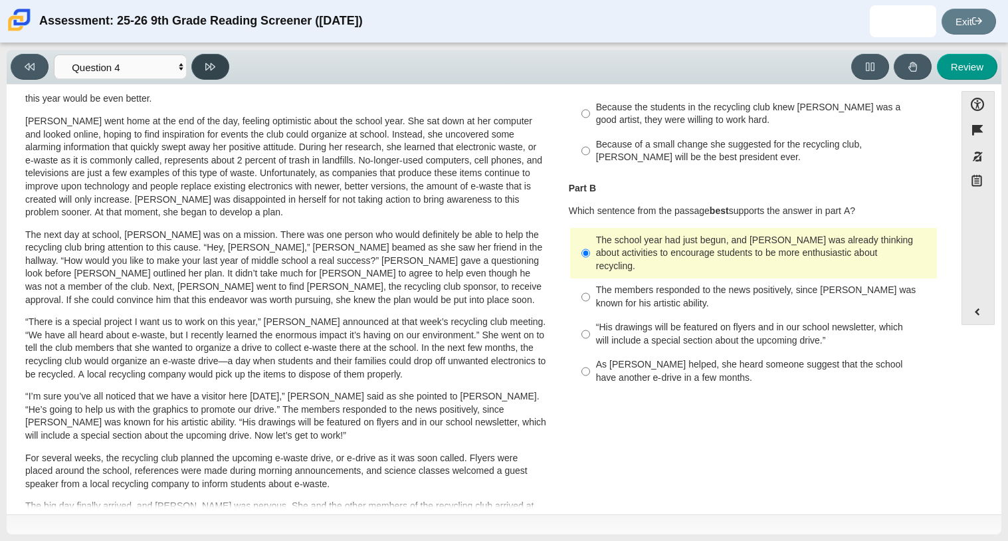
click at [212, 74] on button at bounding box center [210, 67] width 38 height 26
select select "e41f1a79-e29f-4095-8030-a53364015bed"
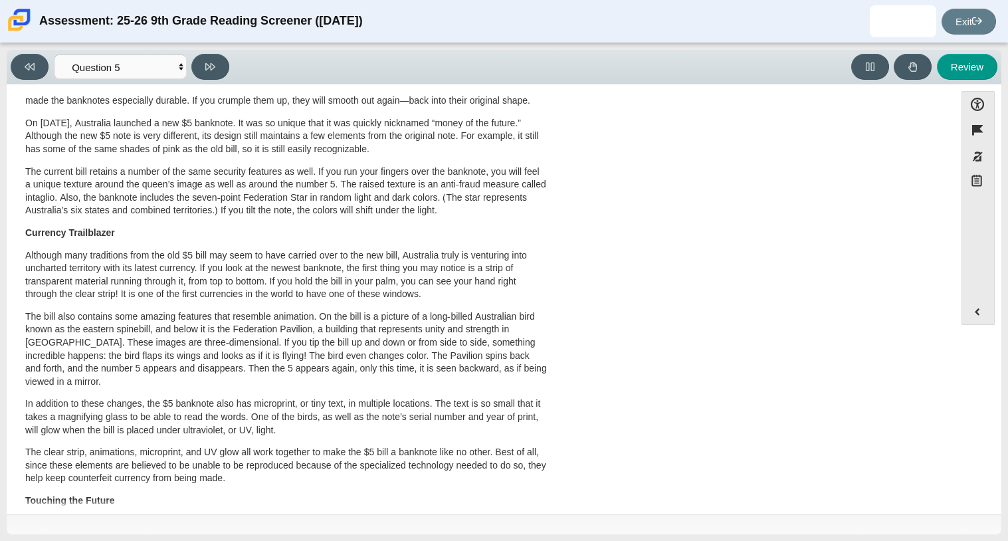
scroll to position [185, 0]
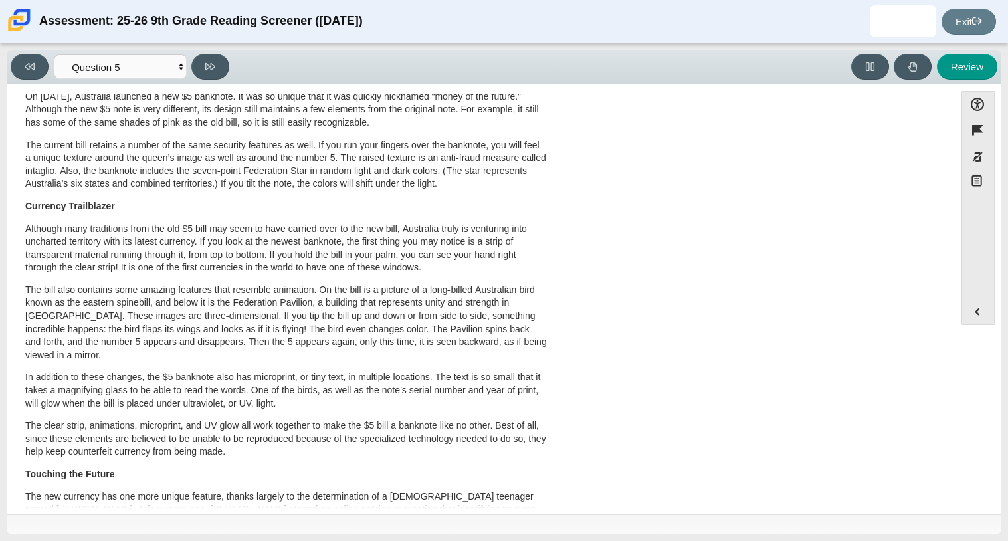
click at [768, 247] on div "A New Kind of Banknote A Cool Five Banknotes, or paper money, have been used in…" at bounding box center [480, 302] width 935 height 766
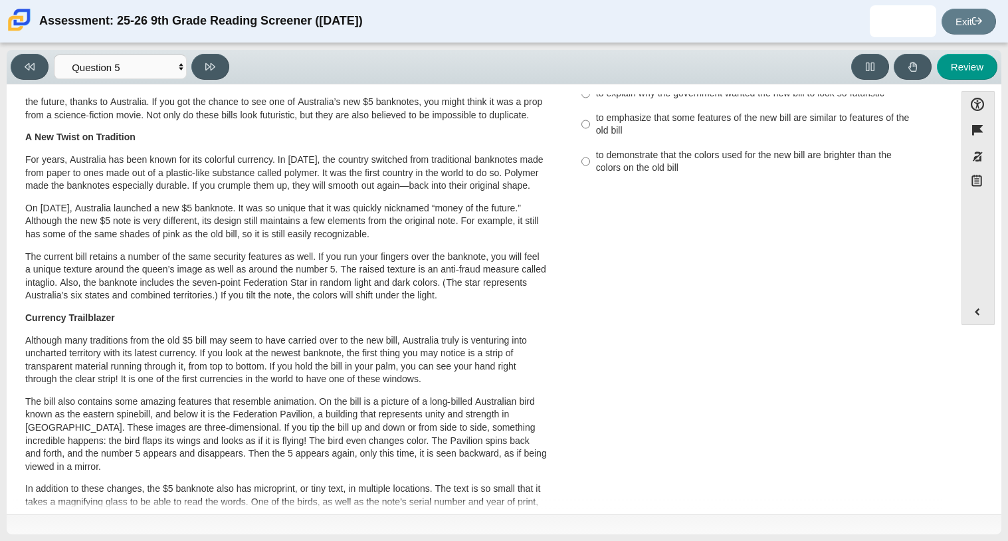
scroll to position [0, 0]
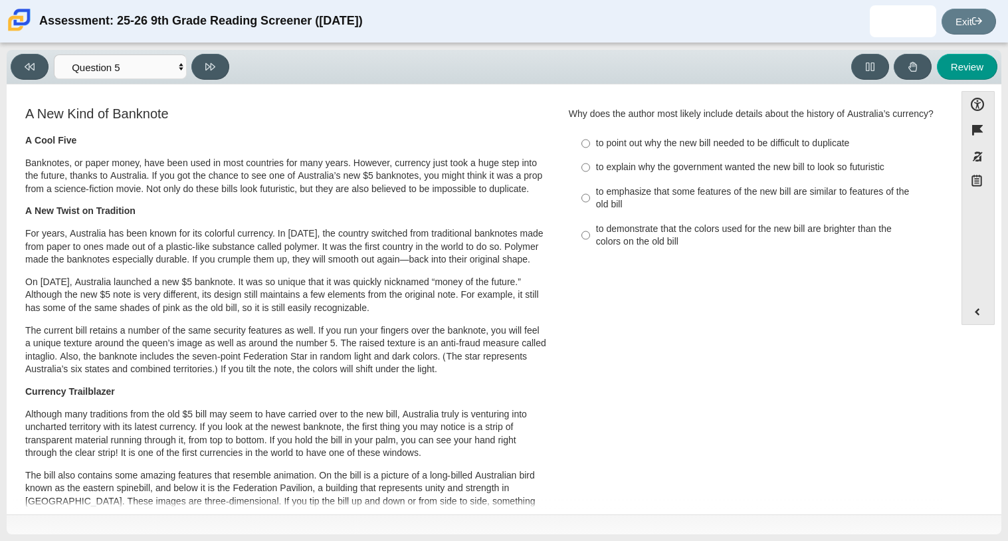
click at [496, 364] on p "The current bill retains a number of the same security features as well. If you…" at bounding box center [286, 350] width 522 height 52
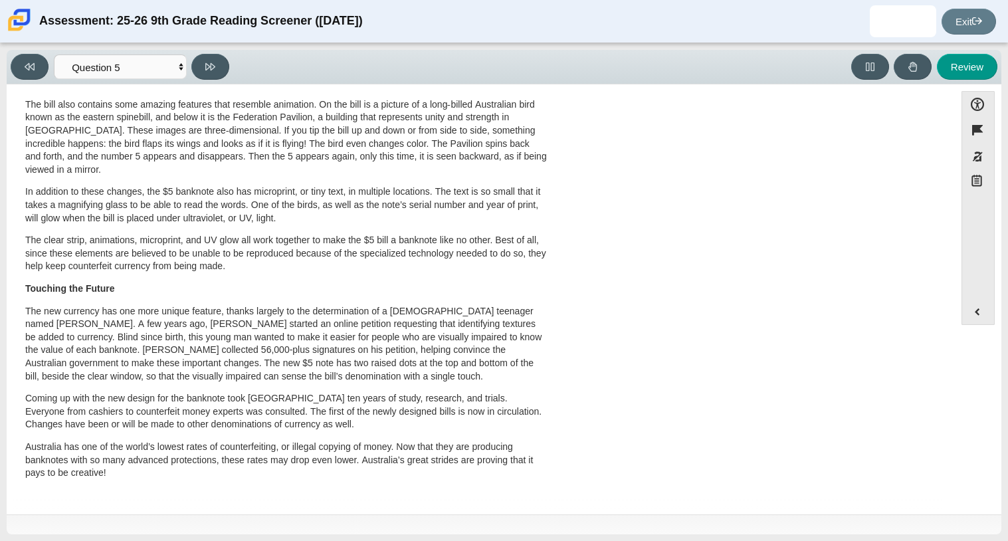
scroll to position [397, 0]
click at [451, 329] on p "The new currency has one more unique feature, thanks largely to the determinati…" at bounding box center [286, 344] width 522 height 78
click at [611, 268] on div "A New Kind of Banknote A Cool Five Banknotes, or paper money, have been used in…" at bounding box center [480, 117] width 935 height 766
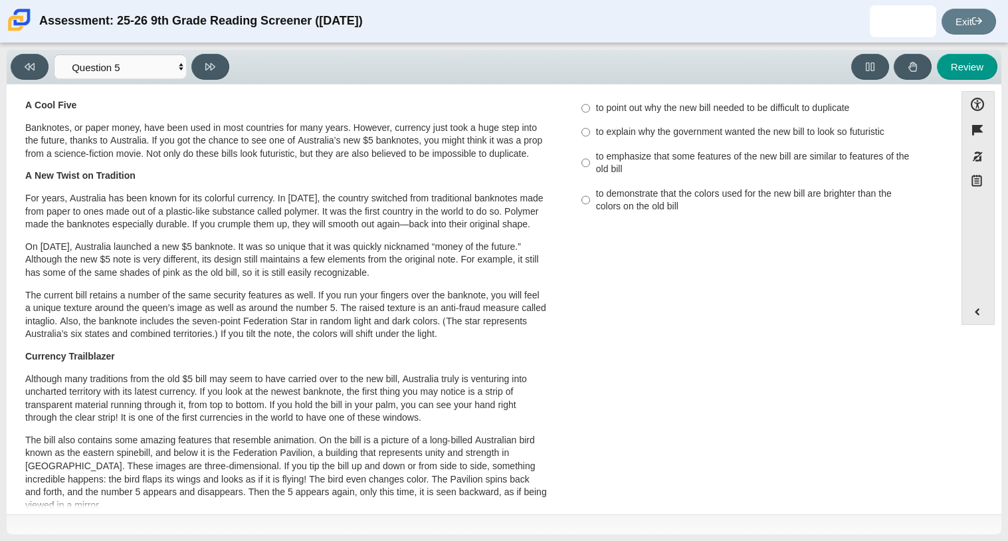
scroll to position [0, 0]
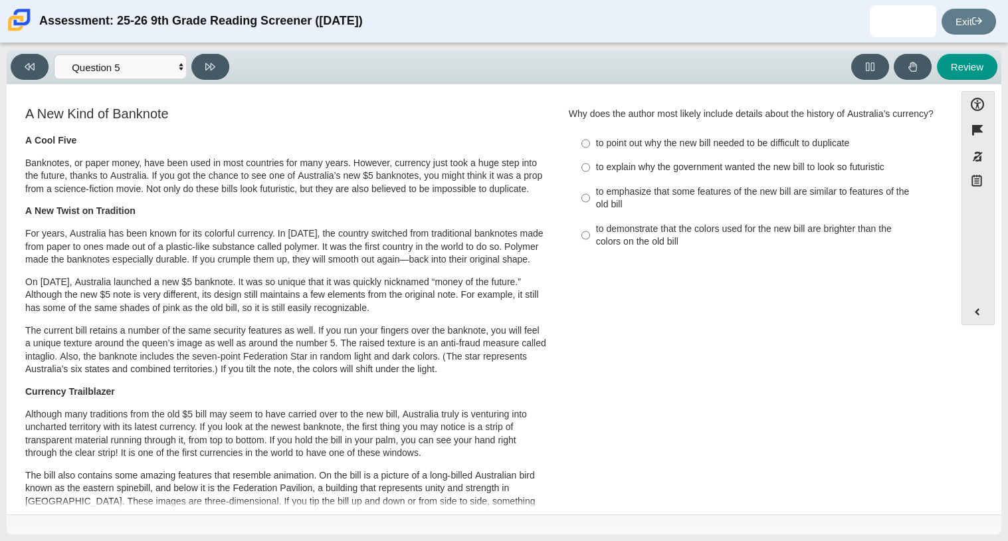
click at [648, 156] on label "to point out why the new bill needed to be difficult to duplicate to point out …" at bounding box center [754, 144] width 365 height 24
click at [590, 156] on input "to point out why the new bill needed to be difficult to duplicate to point out …" at bounding box center [585, 144] width 9 height 24
radio input "true"
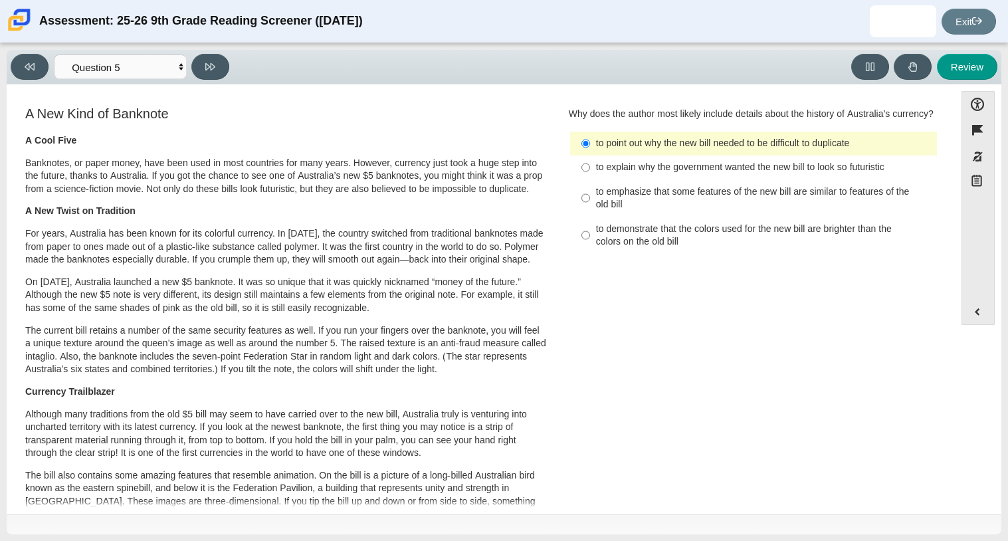
click at [646, 211] on div "to emphasize that some features of the new bill are similar to features of the …" at bounding box center [764, 198] width 336 height 26
click at [590, 215] on input "to emphasize that some features of the new bill are similar to features of the …" at bounding box center [585, 197] width 9 height 37
radio input "true"
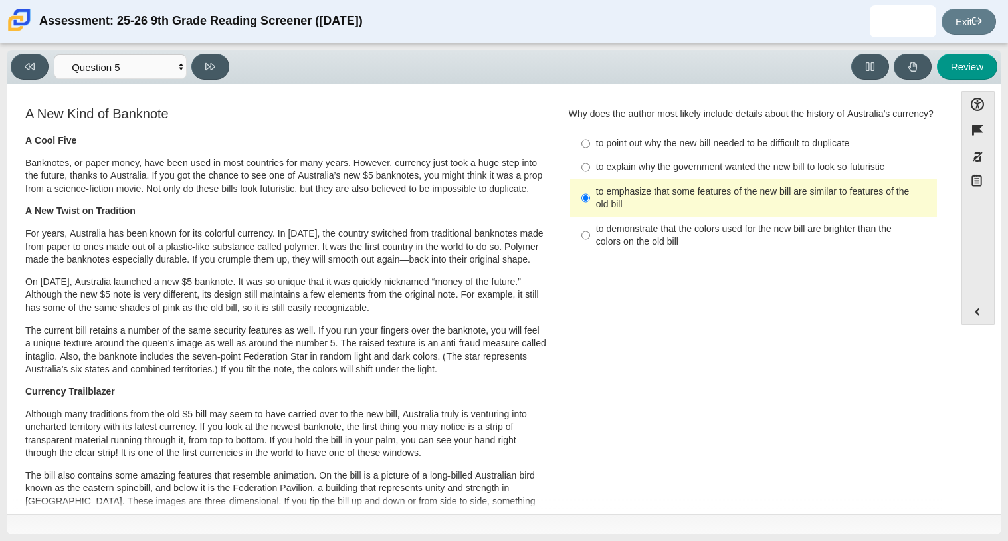
drag, startPoint x: 646, startPoint y: 215, endPoint x: 510, endPoint y: 227, distance: 136.2
click at [510, 227] on div "A New Kind of Banknote A Cool Five Banknotes, or paper money, have been used in…" at bounding box center [480, 487] width 935 height 766
click at [510, 218] on p "A New Twist on Tradition" at bounding box center [286, 211] width 522 height 13
click at [776, 150] on div "to point out why the new bill needed to be difficult to duplicate" at bounding box center [764, 143] width 336 height 13
click at [590, 152] on input "to point out why the new bill needed to be difficult to duplicate to point out …" at bounding box center [585, 144] width 9 height 24
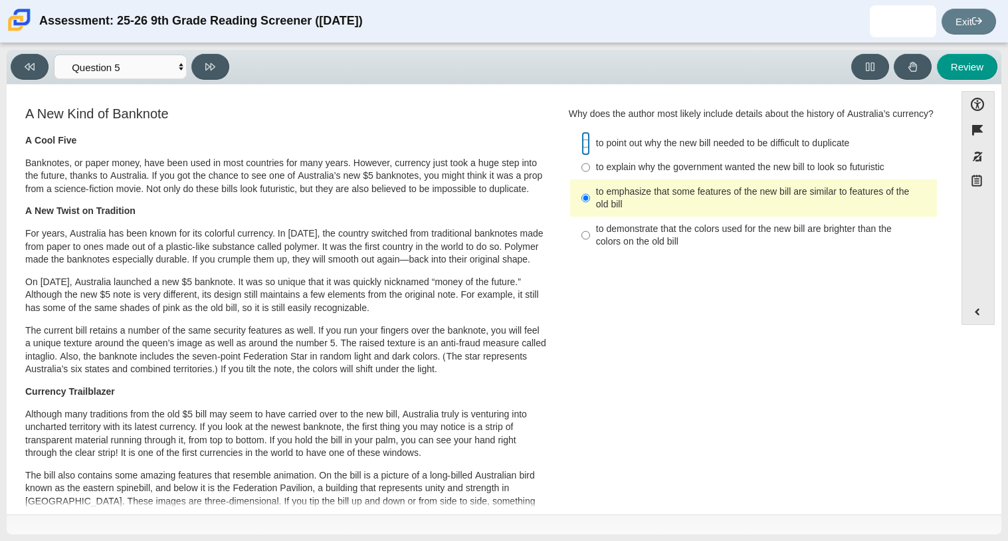
radio input "true"
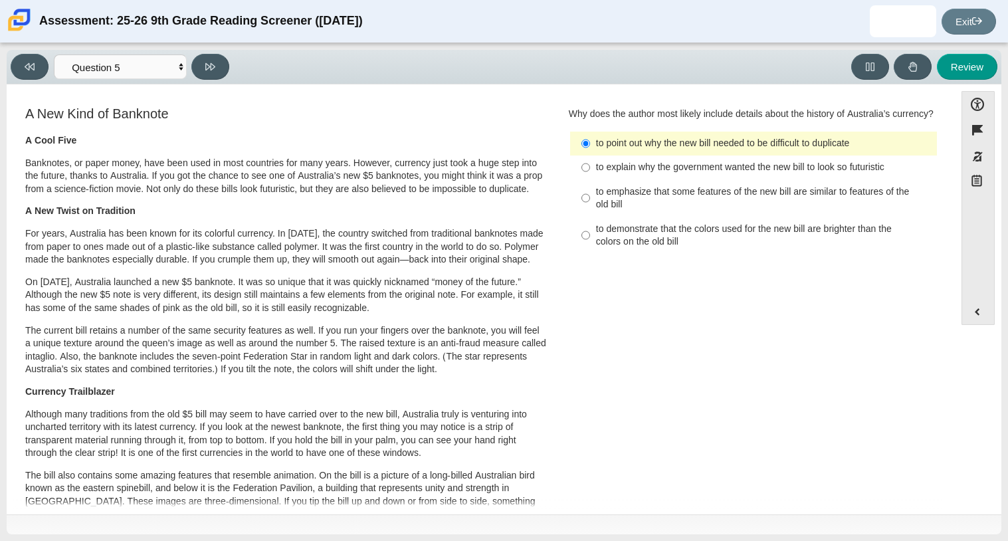
click at [708, 174] on div "to explain why the government wanted the new bill to look so futuristic" at bounding box center [764, 167] width 336 height 13
click at [590, 175] on input "to explain why the government wanted the new bill to look so futuristic to expl…" at bounding box center [585, 168] width 9 height 24
radio input "true"
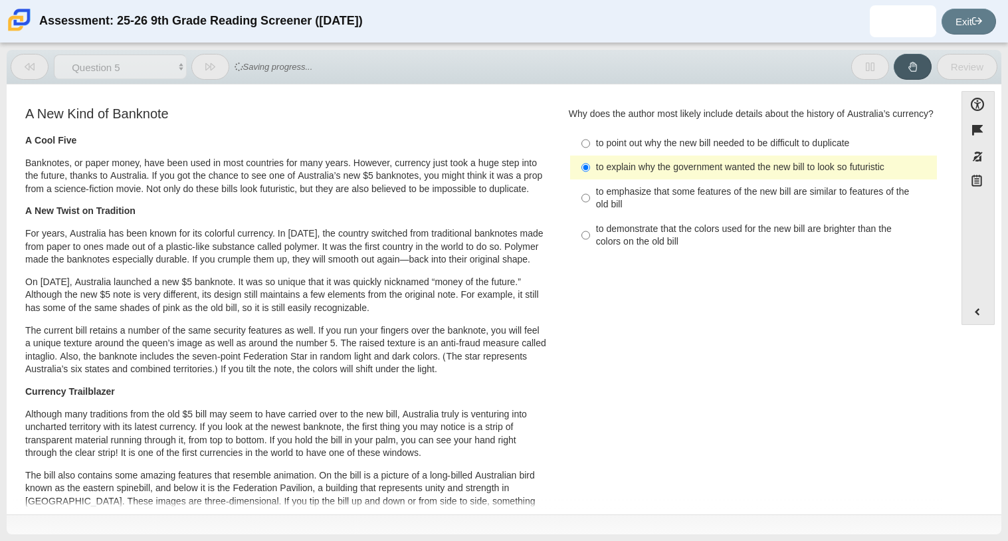
click at [698, 150] on div "to point out why the new bill needed to be difficult to duplicate" at bounding box center [764, 143] width 336 height 13
click at [590, 156] on input "to point out why the new bill needed to be difficult to duplicate to point out …" at bounding box center [585, 144] width 9 height 24
radio input "true"
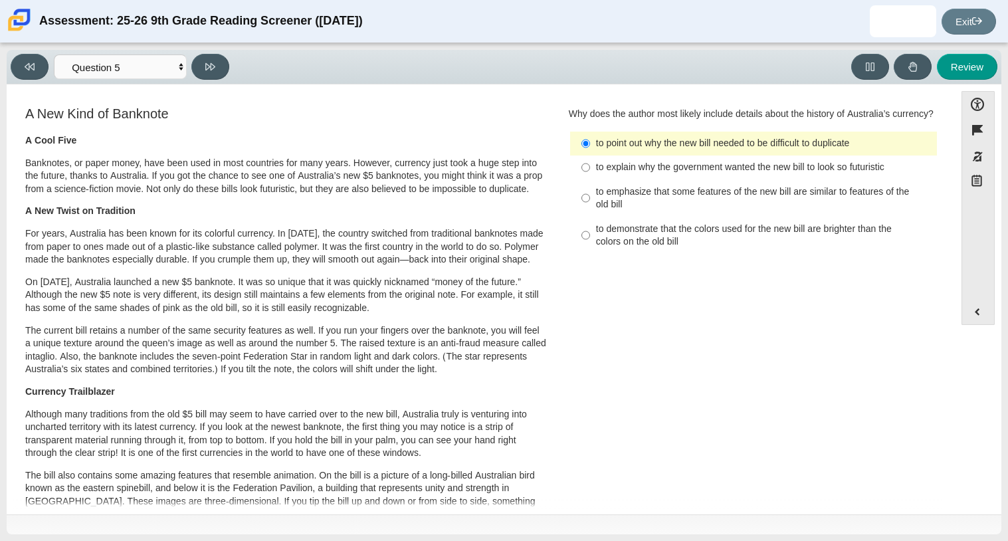
click at [682, 209] on div "to emphasize that some features of the new bill are similar to features of the …" at bounding box center [764, 198] width 336 height 26
click at [590, 209] on input "to emphasize that some features of the new bill are similar to features of the …" at bounding box center [585, 197] width 9 height 37
radio input "true"
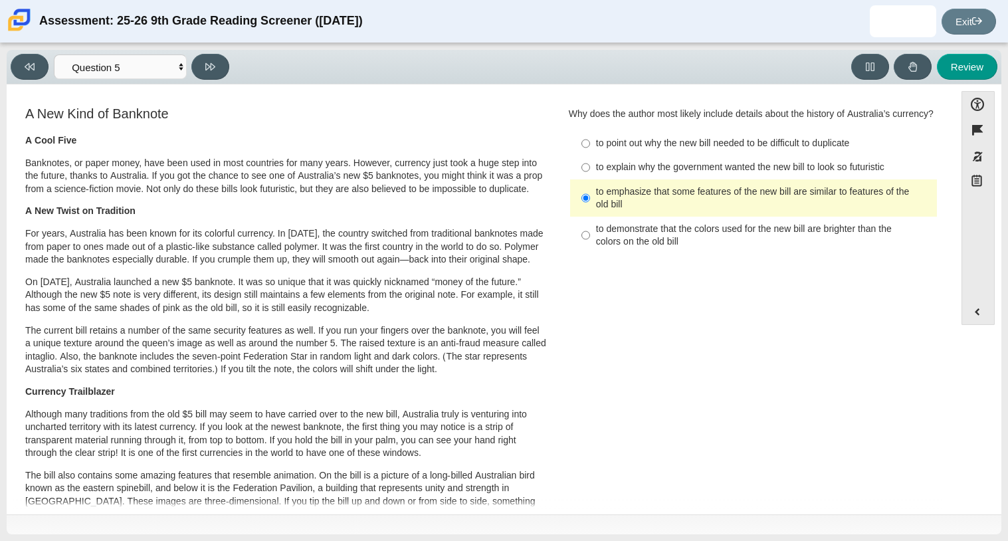
click at [677, 150] on div "to point out why the new bill needed to be difficult to duplicate" at bounding box center [764, 143] width 336 height 13
click at [590, 156] on input "to point out why the new bill needed to be difficult to duplicate to point out …" at bounding box center [585, 144] width 9 height 24
radio input "true"
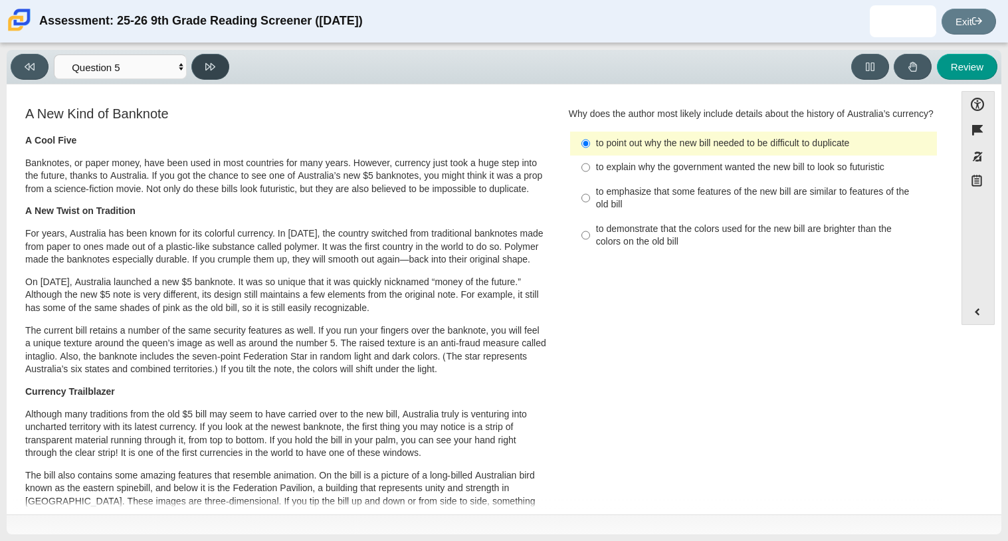
click at [224, 71] on button at bounding box center [210, 67] width 38 height 26
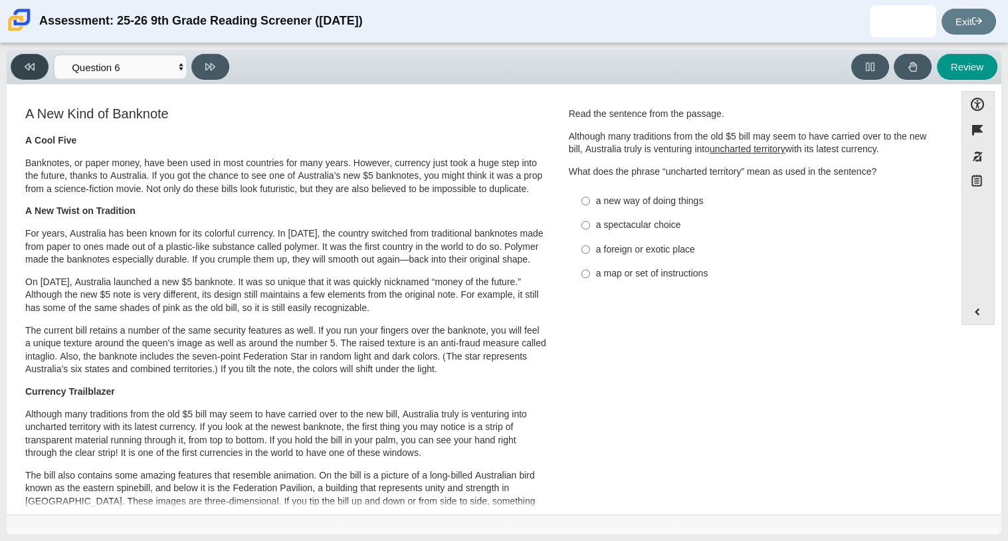
click at [31, 68] on icon at bounding box center [30, 67] width 10 height 10
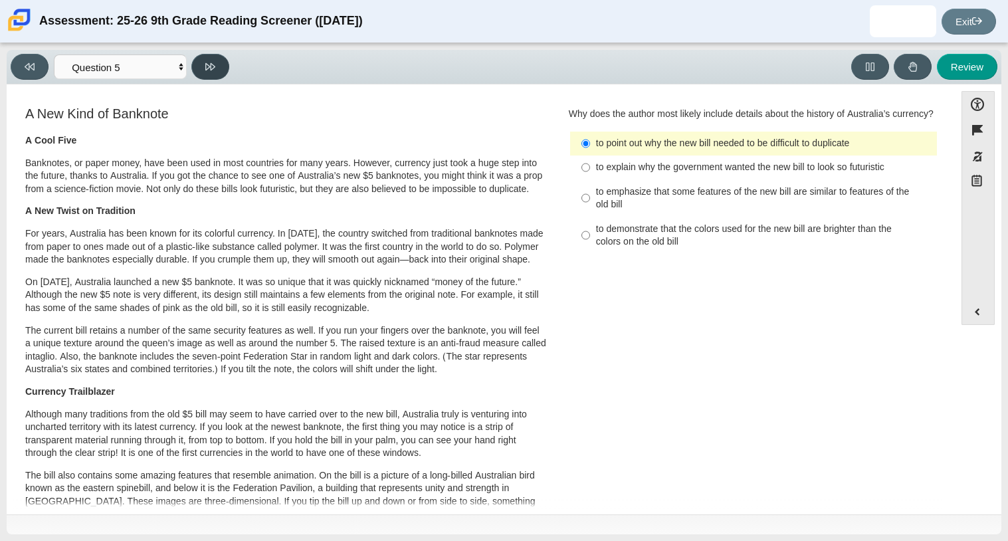
click at [219, 62] on button at bounding box center [210, 67] width 38 height 26
select select "69146e31-7b3d-4a3e-9ce6-f30c24342ae0"
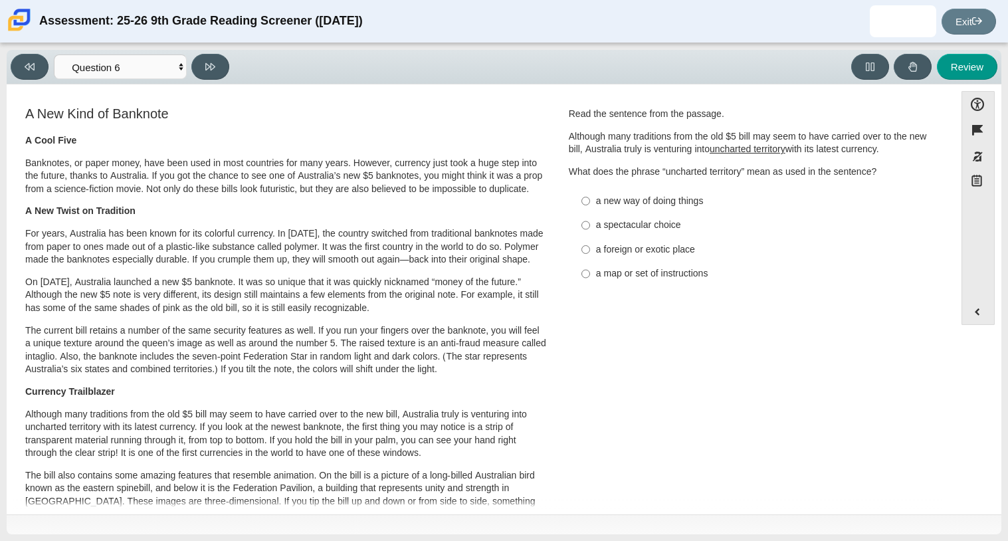
click at [600, 216] on label "a spectacular choice a spectacular choice" at bounding box center [754, 225] width 365 height 24
click at [590, 216] on input "a spectacular choice a spectacular choice" at bounding box center [585, 225] width 9 height 24
radio input "true"
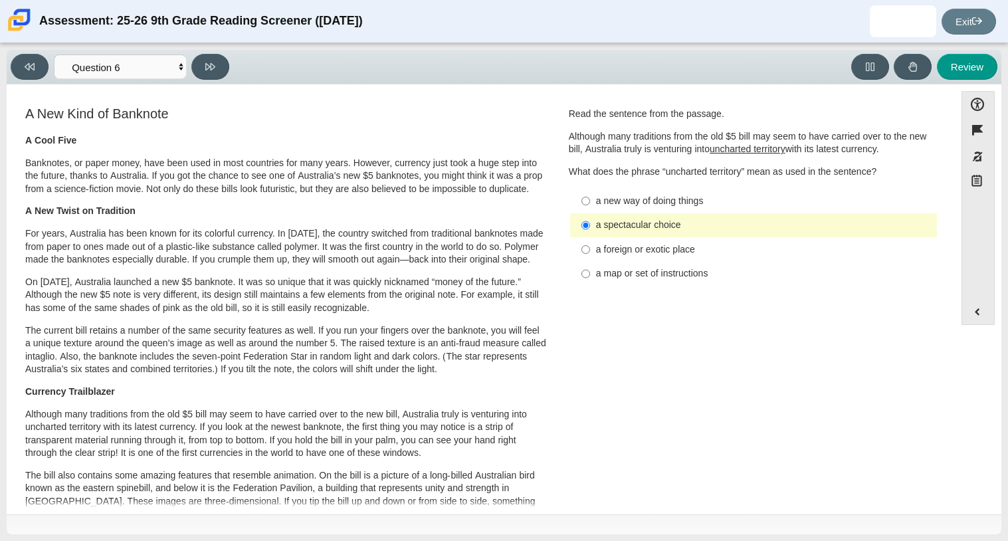
click at [625, 213] on label "a spectacular choice a spectacular choice" at bounding box center [754, 225] width 365 height 24
click at [590, 213] on input "a spectacular choice a spectacular choice" at bounding box center [585, 225] width 9 height 24
click at [618, 201] on div "a new way of doing things" at bounding box center [764, 201] width 336 height 13
click at [590, 201] on input "a new way of doing things a new way of doing things" at bounding box center [585, 201] width 9 height 24
radio input "true"
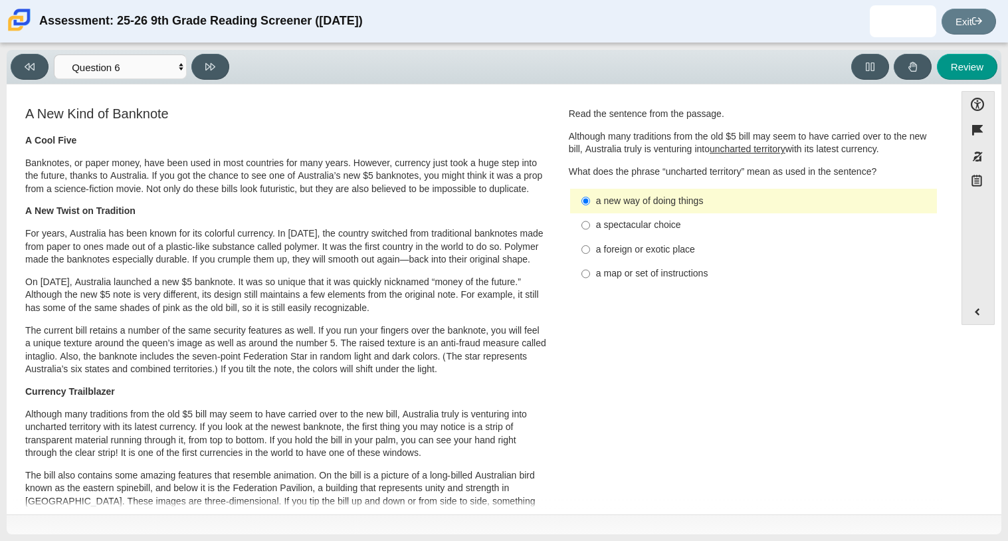
click at [570, 219] on ul "a new way of doing things a new way of doing things a spectacular choice a spec…" at bounding box center [754, 237] width 368 height 98
click at [646, 250] on div "a foreign or exotic place" at bounding box center [764, 249] width 336 height 13
click at [590, 250] on input "a foreign or exotic place a foreign or exotic place" at bounding box center [585, 249] width 9 height 24
radio input "true"
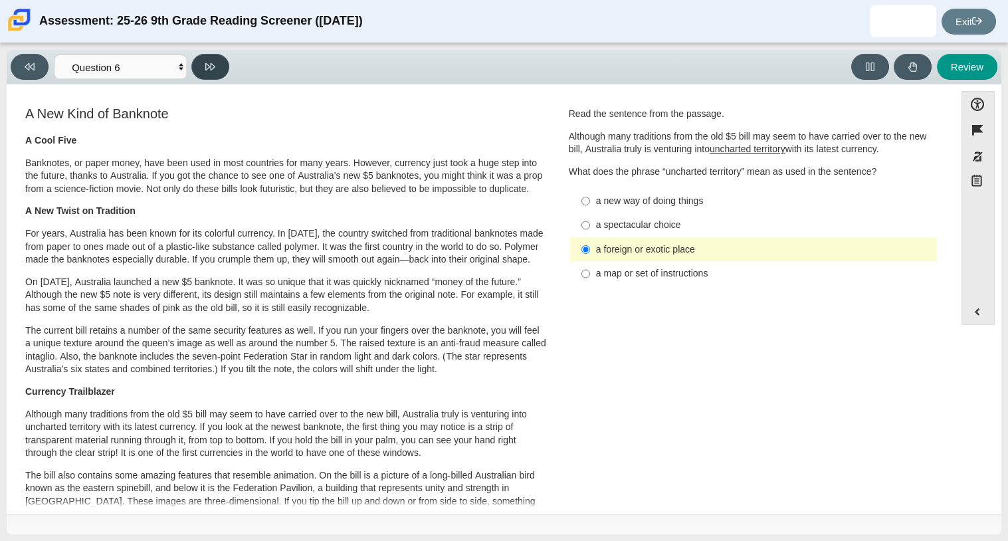
click at [196, 59] on button at bounding box center [210, 67] width 38 height 26
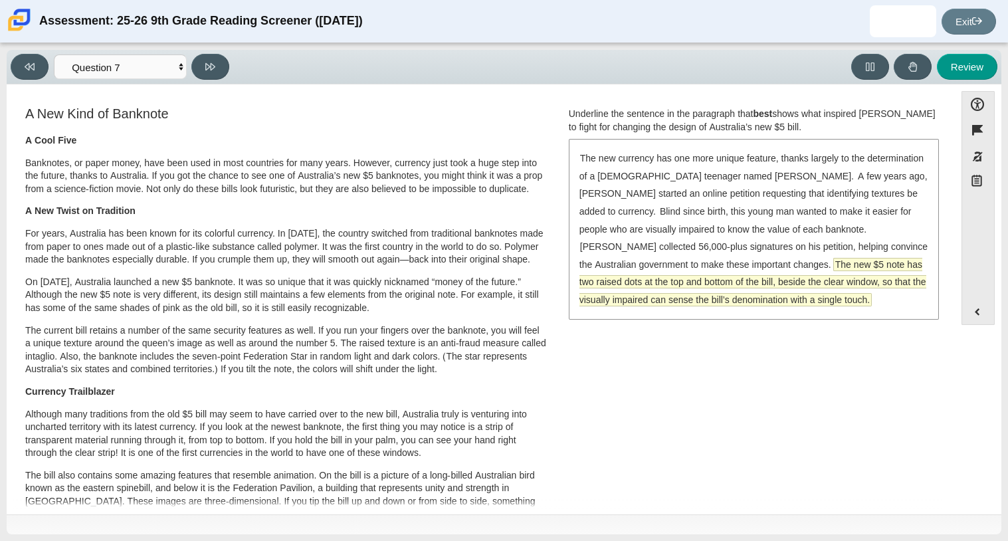
click at [758, 292] on span "The new $5 note has two raised dots at the top and bottom of the bill, beside t…" at bounding box center [752, 282] width 347 height 49
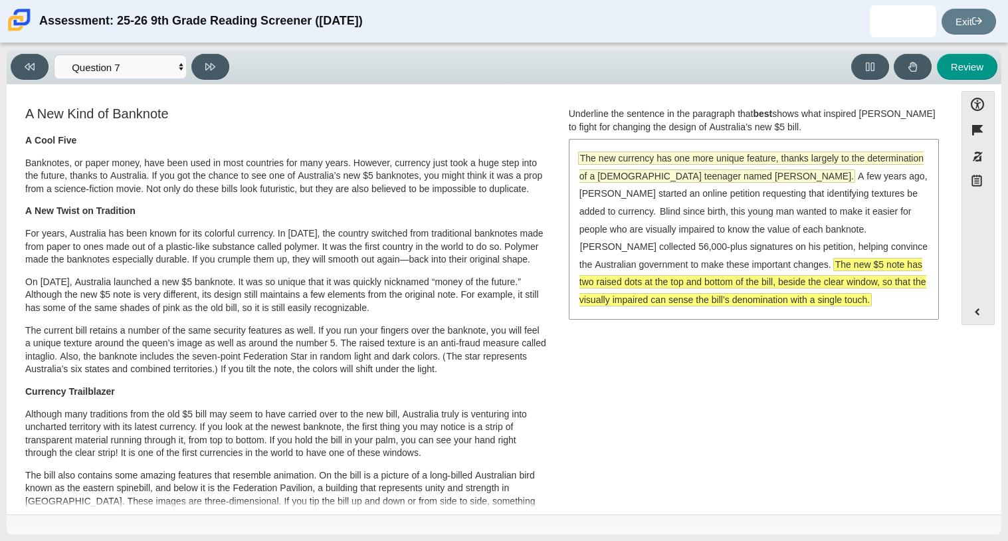
click at [721, 180] on span "The new currency has one more unique feature, thanks largely to the determinati…" at bounding box center [751, 167] width 344 height 30
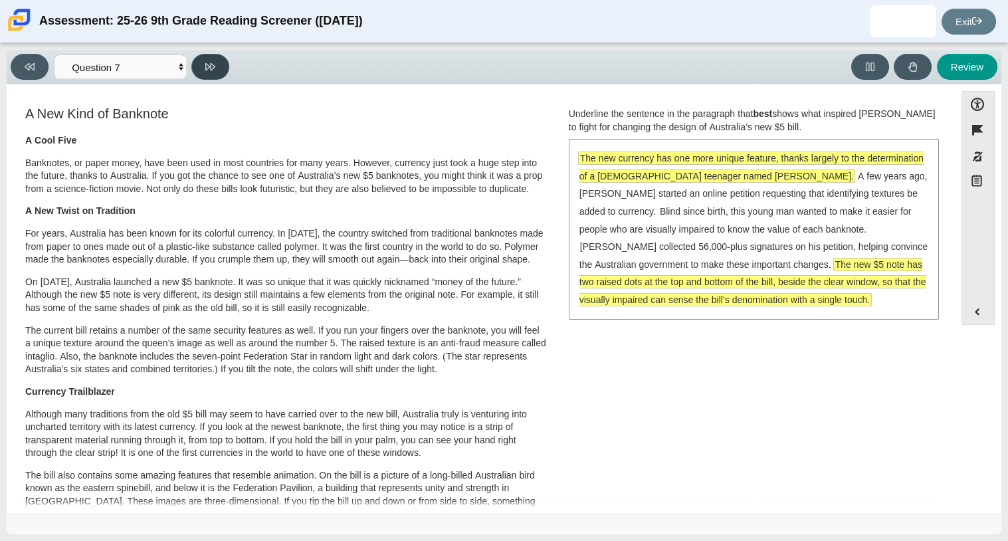
click at [213, 64] on icon at bounding box center [210, 66] width 10 height 7
select select "ea8338c2-a6a3-418e-a305-2b963b54a290"
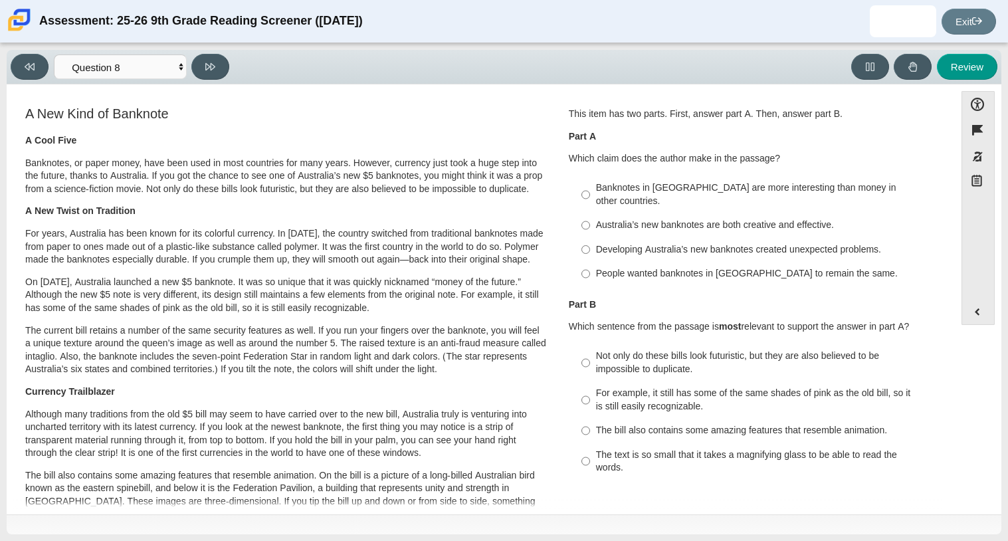
click at [692, 219] on div "Australia’s new banknotes are both creative and effective." at bounding box center [764, 225] width 336 height 13
click at [590, 216] on input "Australia’s new banknotes are both creative and effective. Australia’s new bank…" at bounding box center [585, 225] width 9 height 24
radio input "true"
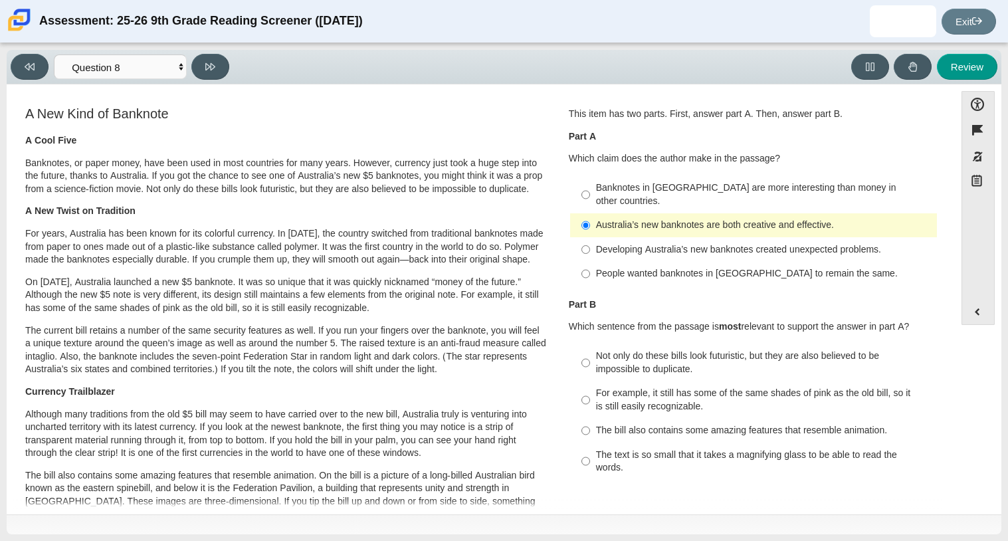
drag, startPoint x: 676, startPoint y: 191, endPoint x: 652, endPoint y: 272, distance: 84.5
click at [652, 272] on ul "Banknotes in [GEOGRAPHIC_DATA] are more interesting than money in other countri…" at bounding box center [754, 230] width 368 height 111
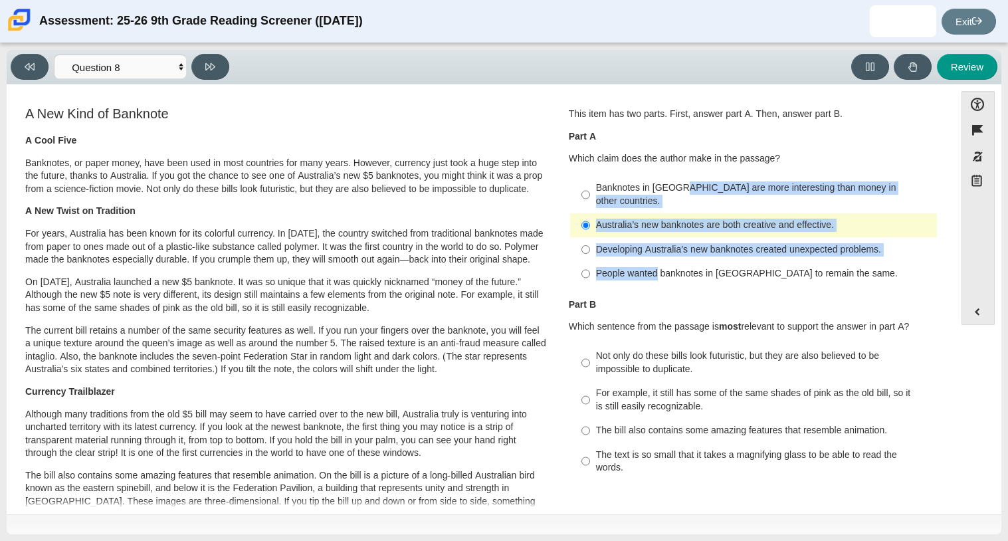
click at [653, 272] on label "People wanted banknotes in [GEOGRAPHIC_DATA] to remain the same. People wanted …" at bounding box center [754, 274] width 365 height 24
click at [590, 272] on input "People wanted banknotes in [GEOGRAPHIC_DATA] to remain the same. People wanted …" at bounding box center [585, 274] width 9 height 24
radio input "true"
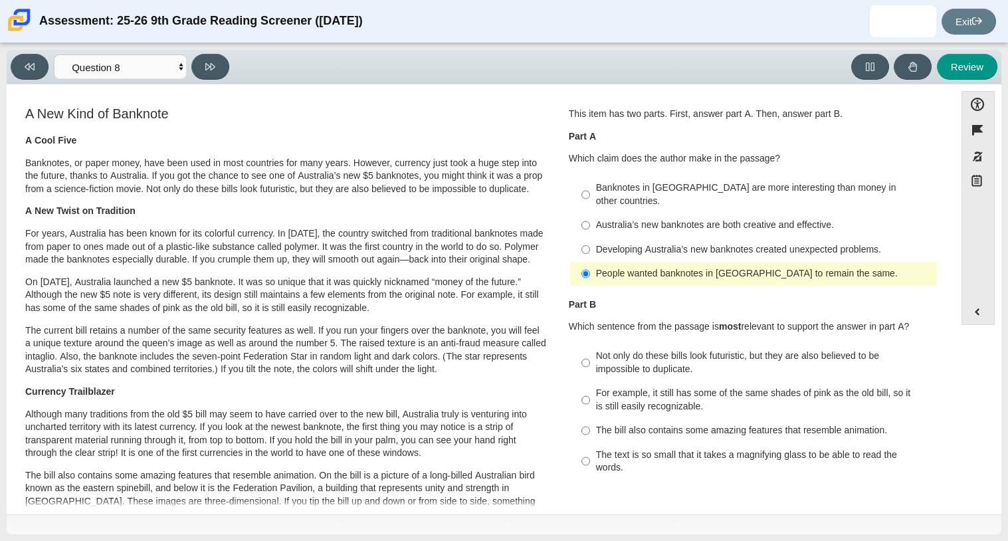
click at [623, 357] on div "Not only do these bills look futuristic, but they are also believed to be impos…" at bounding box center [764, 363] width 336 height 26
click at [590, 357] on input "Not only do these bills look futuristic, but they are also believed to be impos…" at bounding box center [585, 362] width 9 height 37
radio input "true"
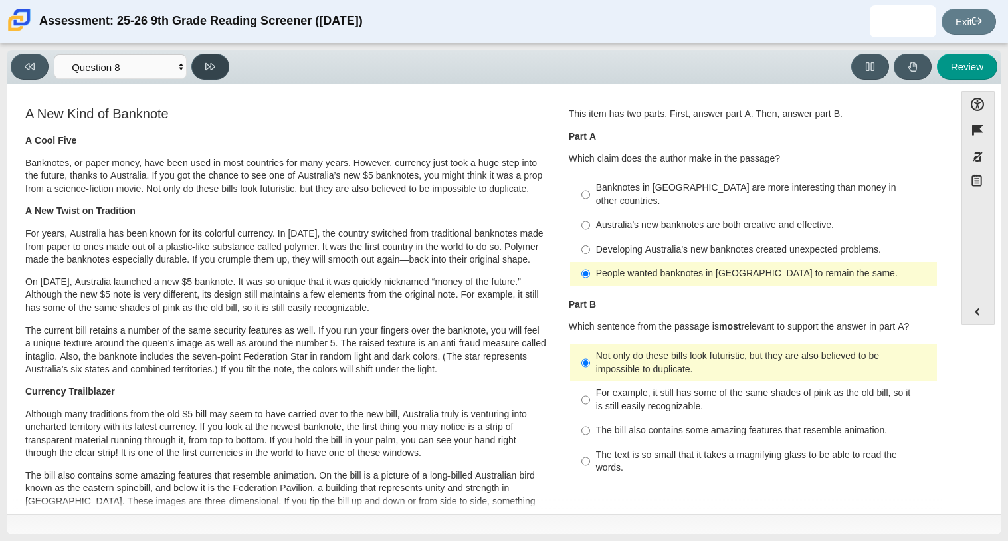
click at [213, 62] on icon at bounding box center [210, 67] width 10 height 10
select select "89f058d6-b15c-4ef5-a4b3-fdaffb8868b6"
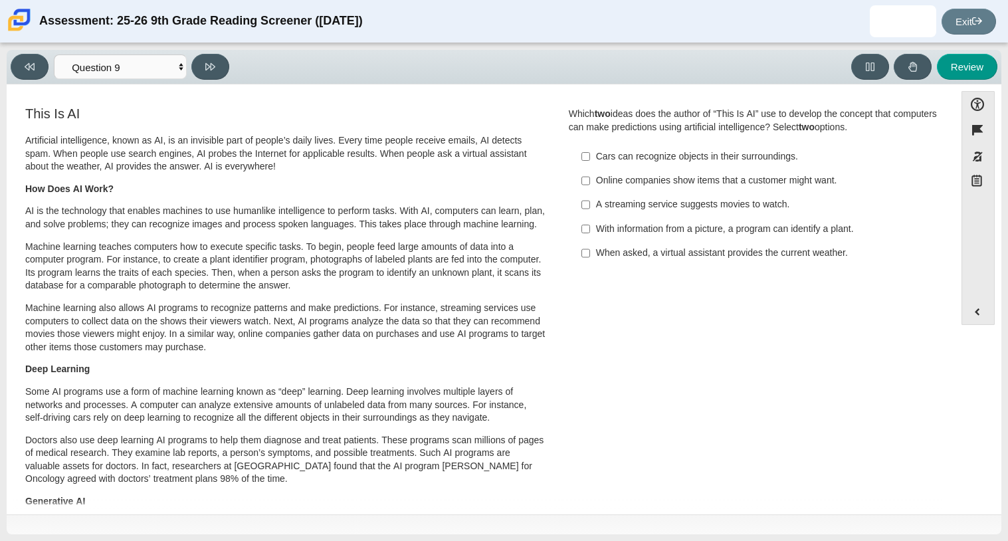
click at [708, 166] on label "Cars can recognize objects in their surroundings. Cars can recognize objects in…" at bounding box center [754, 156] width 365 height 24
click at [590, 166] on input "Cars can recognize objects in their surroundings. Cars can recognize objects in…" at bounding box center [585, 156] width 9 height 24
checkbox input "true"
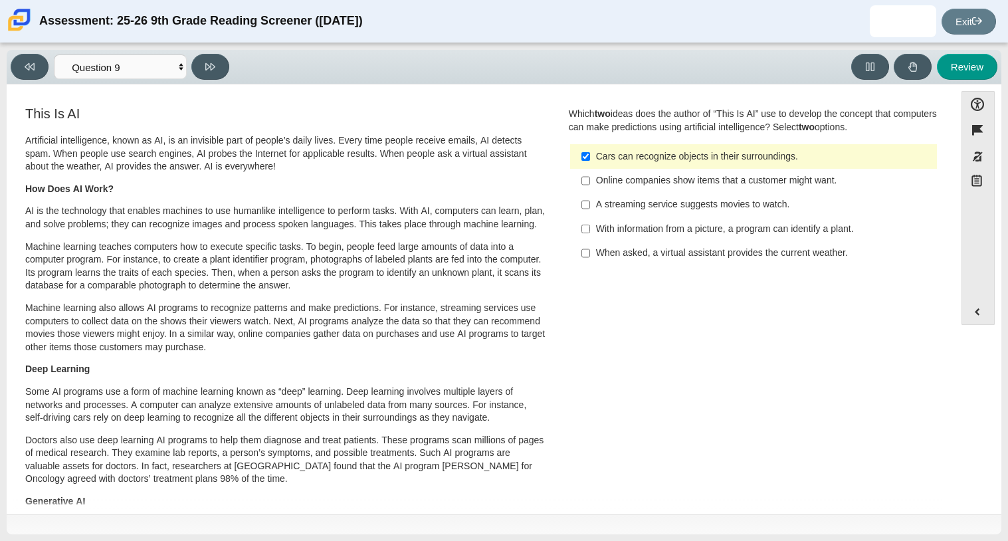
click at [722, 193] on label "A streaming service suggests movies to watch. A streaming service suggests movi…" at bounding box center [754, 205] width 365 height 24
click at [590, 193] on input "A streaming service suggests movies to watch. A streaming service suggests movi…" at bounding box center [585, 205] width 9 height 24
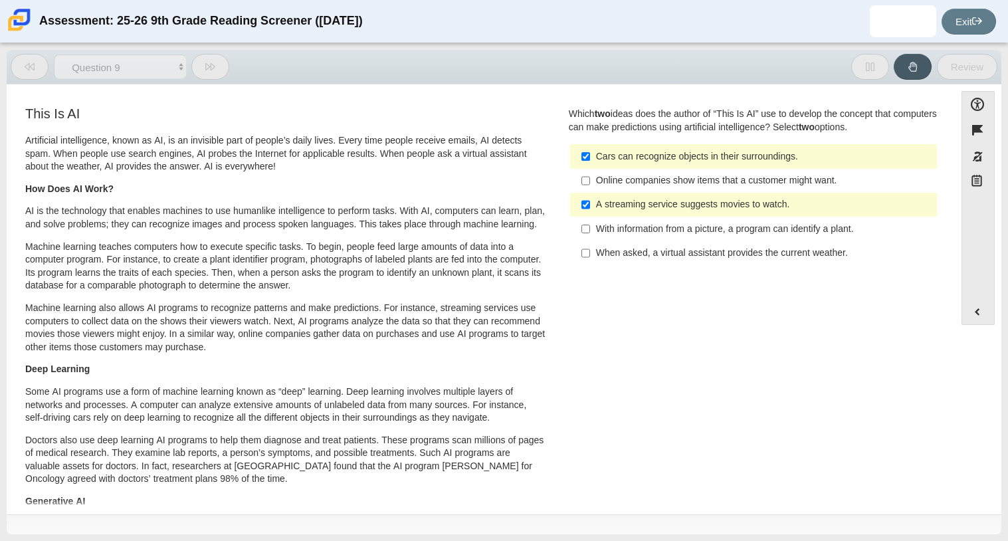
click at [722, 193] on label "A streaming service suggests movies to watch. A streaming service suggests movi…" at bounding box center [754, 205] width 365 height 24
click at [590, 193] on input "A streaming service suggests movies to watch. A streaming service suggests movi…" at bounding box center [585, 205] width 9 height 24
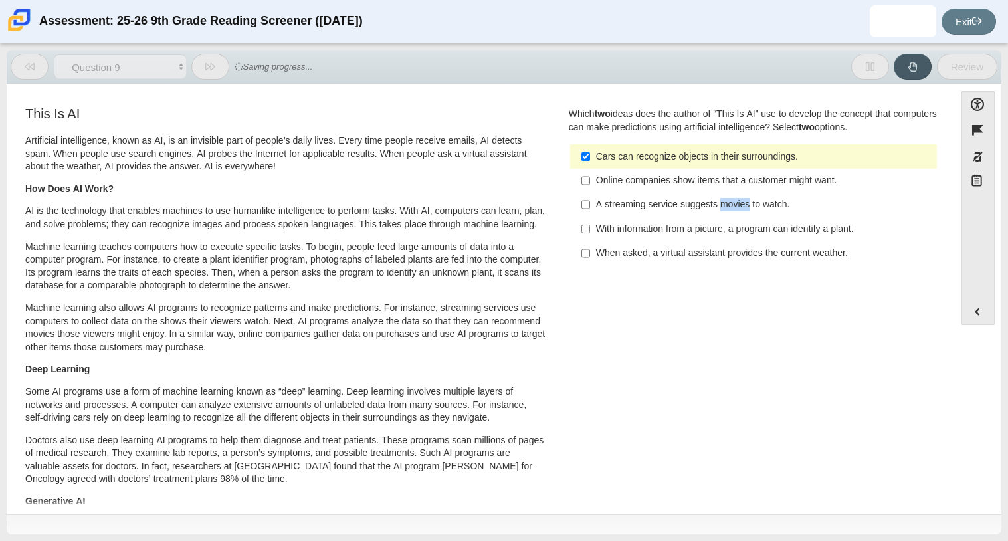
click at [722, 193] on label "A streaming service suggests movies to watch. A streaming service suggests movi…" at bounding box center [754, 205] width 365 height 24
click at [590, 193] on input "A streaming service suggests movies to watch. A streaming service suggests movi…" at bounding box center [585, 205] width 9 height 24
checkbox input "true"
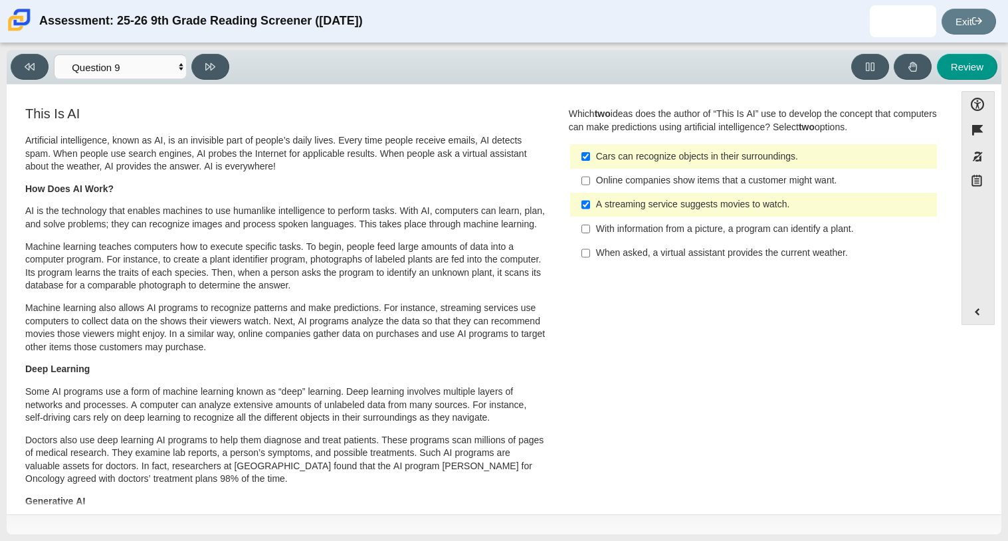
click at [700, 227] on div "With information from a picture, a program can identify a plant." at bounding box center [764, 229] width 336 height 13
click at [590, 227] on input "With information from a picture, a program can identify a plant. With informati…" at bounding box center [585, 229] width 9 height 24
checkbox input "true"
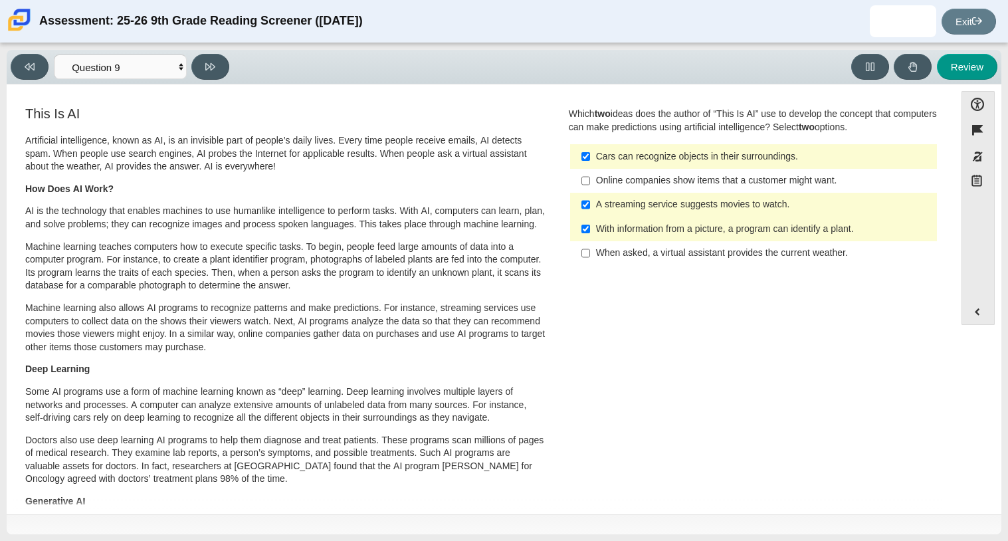
click at [667, 156] on div "Cars can recognize objects in their surroundings." at bounding box center [764, 156] width 336 height 13
click at [590, 156] on input "Cars can recognize objects in their surroundings. Cars can recognize objects in…" at bounding box center [585, 156] width 9 height 24
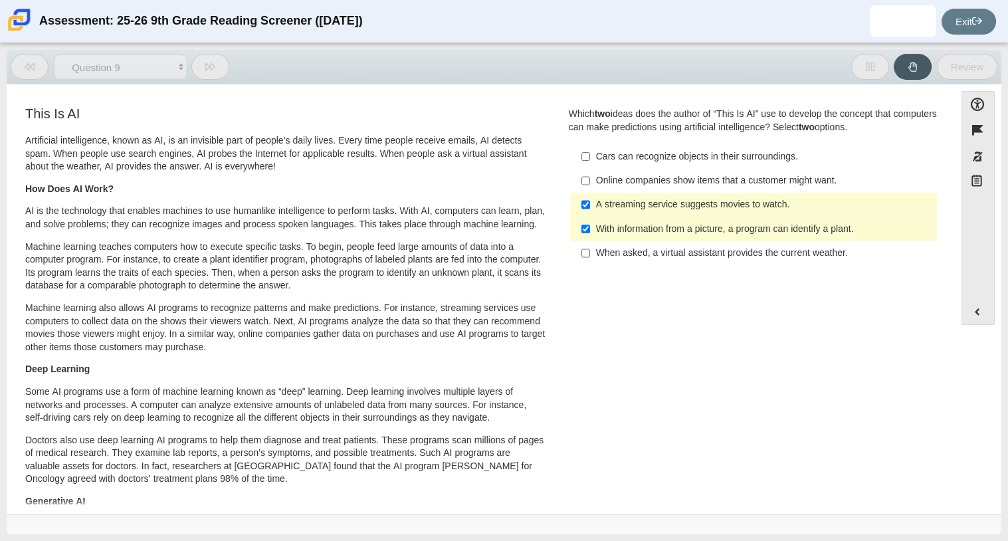
click at [667, 156] on div "Cars can recognize objects in their surroundings." at bounding box center [764, 156] width 336 height 13
click at [590, 156] on input "Cars can recognize objects in their surroundings. Cars can recognize objects in…" at bounding box center [585, 156] width 9 height 24
checkbox input "true"
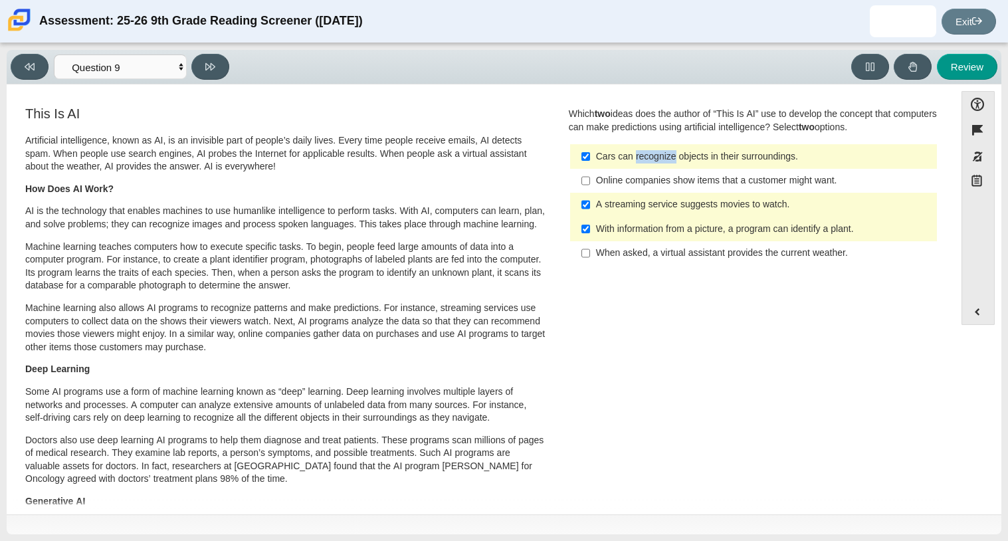
click at [692, 179] on div "Online companies show items that a customer might want." at bounding box center [764, 180] width 336 height 13
click at [590, 179] on input "Online companies show items that a customer might want. Online companies show i…" at bounding box center [585, 181] width 9 height 24
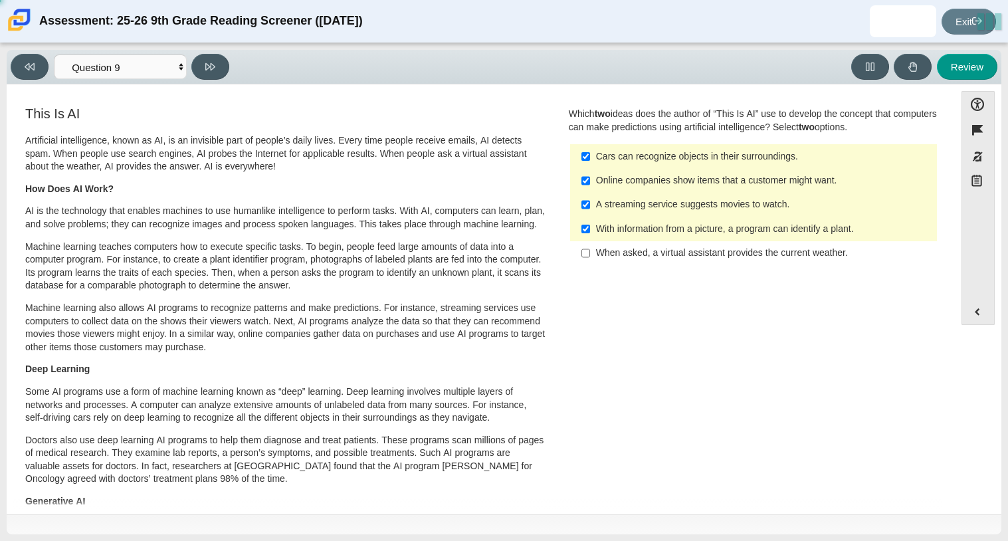
click at [692, 179] on div "Online companies show items that a customer might want." at bounding box center [764, 180] width 336 height 13
click at [590, 179] on input "Online companies show items that a customer might want. Online companies show i…" at bounding box center [585, 181] width 9 height 24
checkbox input "false"
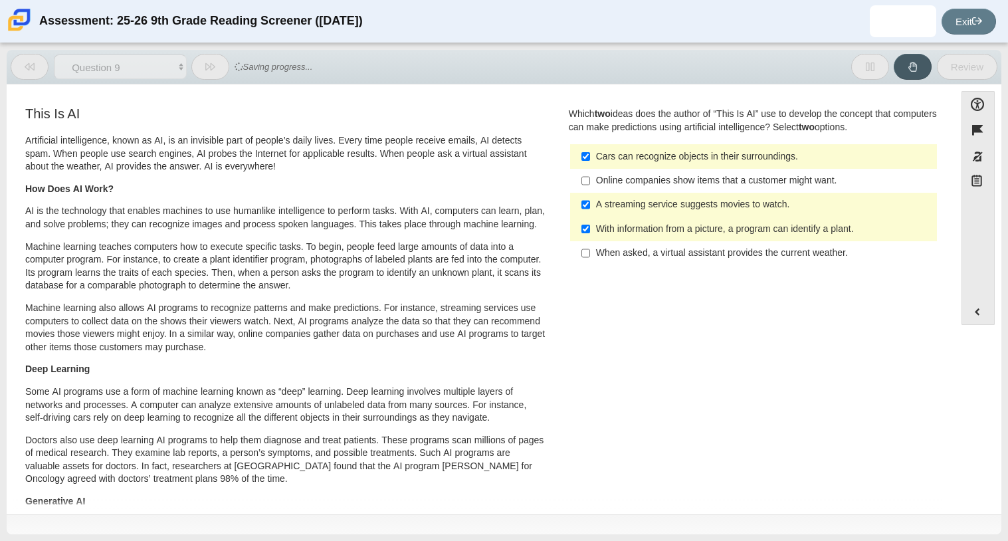
click at [685, 205] on div "A streaming service suggests movies to watch." at bounding box center [764, 204] width 336 height 13
click at [590, 205] on input "A streaming service suggests movies to watch. A streaming service suggests movi…" at bounding box center [585, 205] width 9 height 24
checkbox input "false"
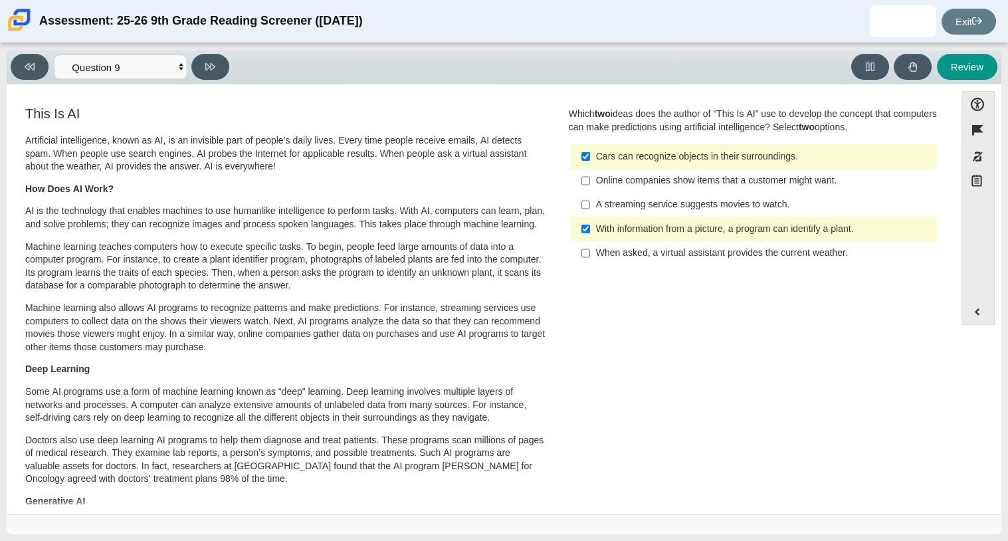
click at [663, 250] on div "When asked, a virtual assistant provides the current weather." at bounding box center [764, 253] width 336 height 13
click at [590, 250] on input "When asked, a virtual assistant provides the current weather. When asked, a vir…" at bounding box center [585, 253] width 9 height 24
checkbox input "true"
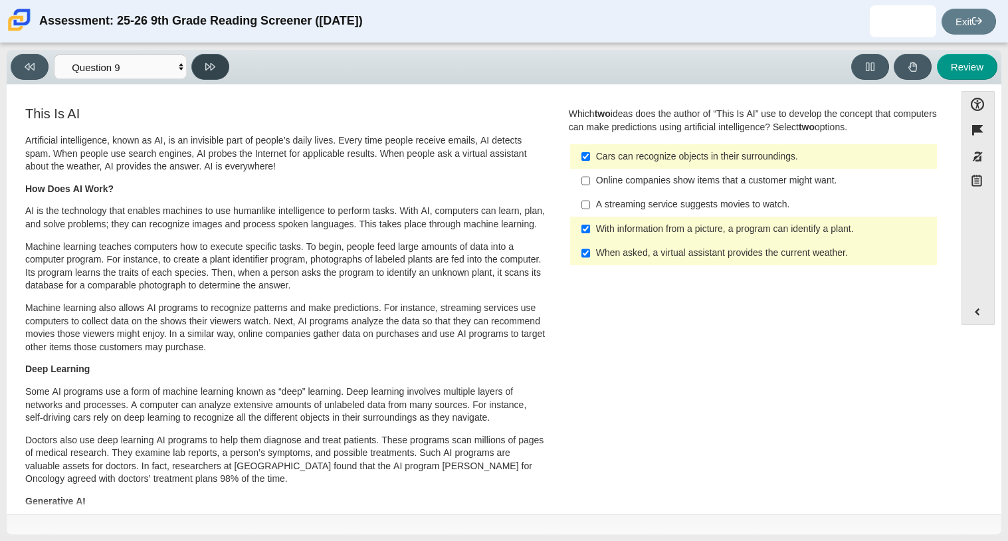
click at [229, 66] on button at bounding box center [210, 67] width 38 height 26
select select "cdf3c14e-a918-44d1-9b63-3db0fa81641e"
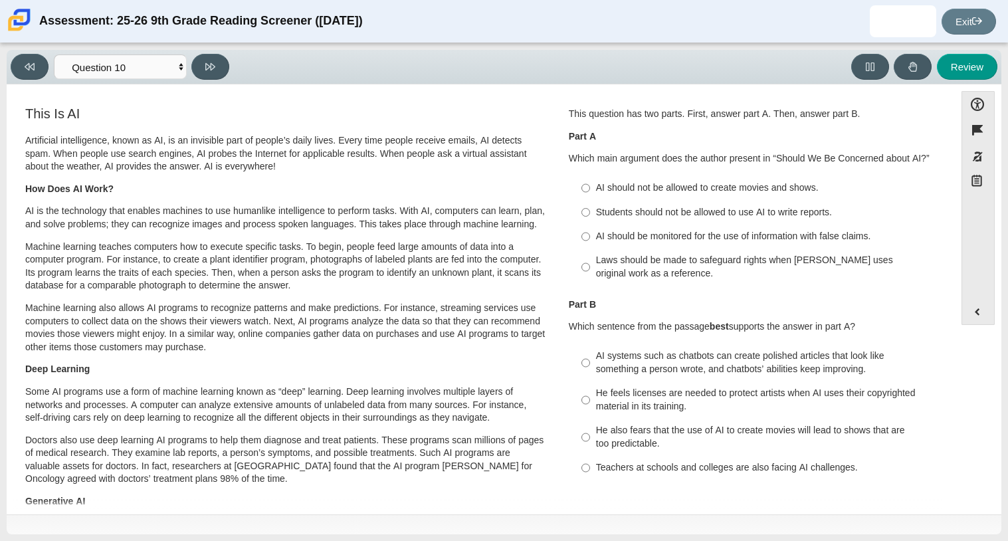
click at [656, 185] on div "AI should not be allowed to create movies and shows." at bounding box center [764, 187] width 336 height 13
click at [590, 185] on input "AI should not be allowed to create movies and shows. AI should not be allowed t…" at bounding box center [585, 188] width 9 height 24
radio input "true"
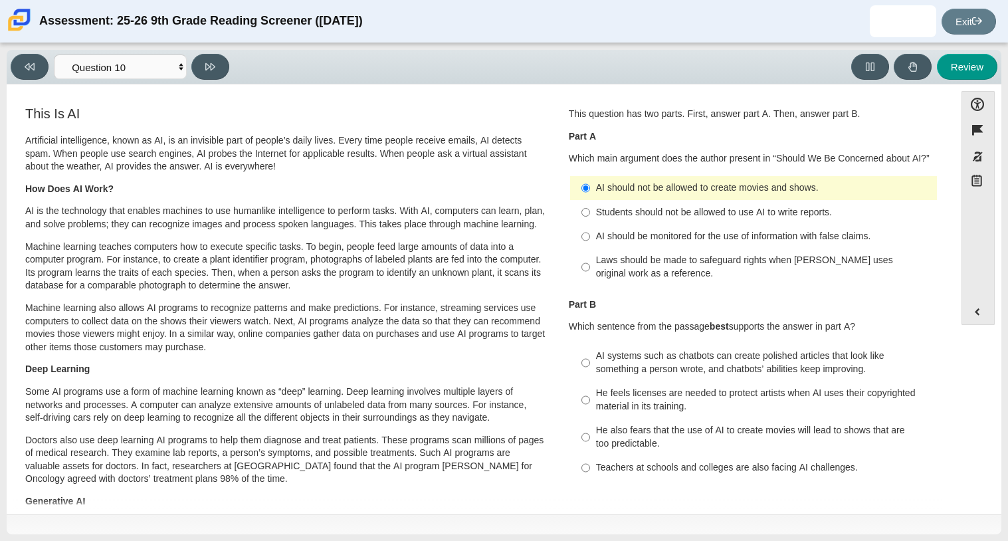
click at [665, 238] on div "AI should be monitored for the use of information with false claims." at bounding box center [764, 236] width 336 height 13
click at [590, 238] on input "AI should be monitored for the use of information with false claims. AI should …" at bounding box center [585, 237] width 9 height 24
radio input "true"
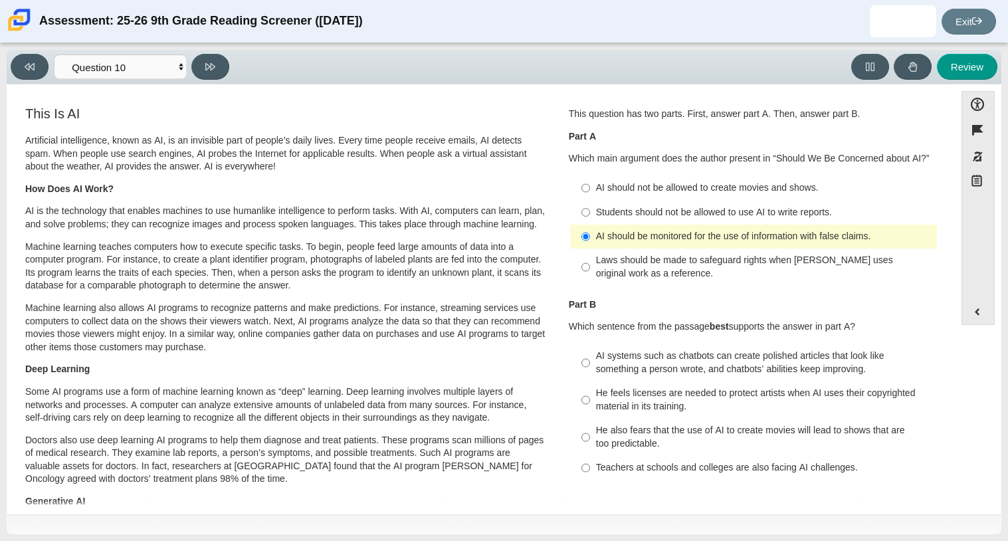
click at [655, 187] on div "AI should not be allowed to create movies and shows." at bounding box center [764, 187] width 336 height 13
click at [590, 187] on input "AI should not be allowed to create movies and shows. AI should not be allowed t…" at bounding box center [585, 188] width 9 height 24
radio input "true"
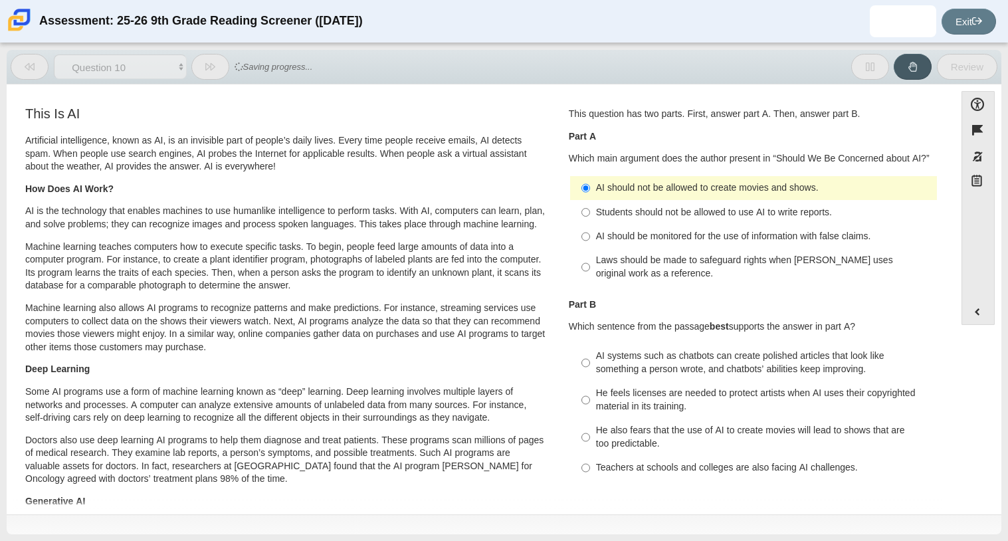
click at [615, 217] on div "Students should not be allowed to use AI to write reports." at bounding box center [764, 212] width 336 height 13
click at [590, 217] on input "Students should not be allowed to use AI to write reports. Students should not …" at bounding box center [585, 212] width 9 height 24
radio input "true"
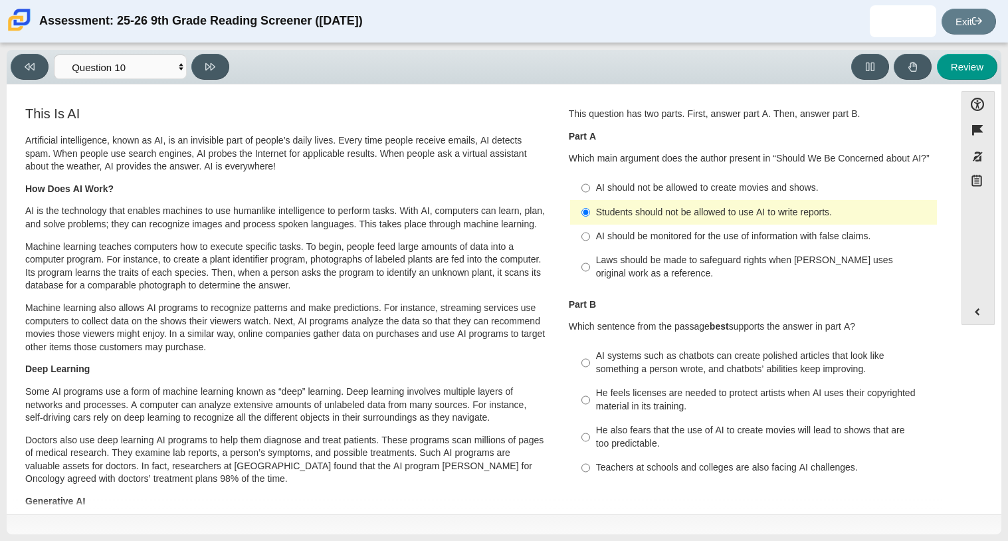
click at [653, 233] on div "AI should be monitored for the use of information with false claims." at bounding box center [764, 236] width 336 height 13
click at [590, 233] on input "AI should be monitored for the use of information with false claims. AI should …" at bounding box center [585, 237] width 9 height 24
radio input "true"
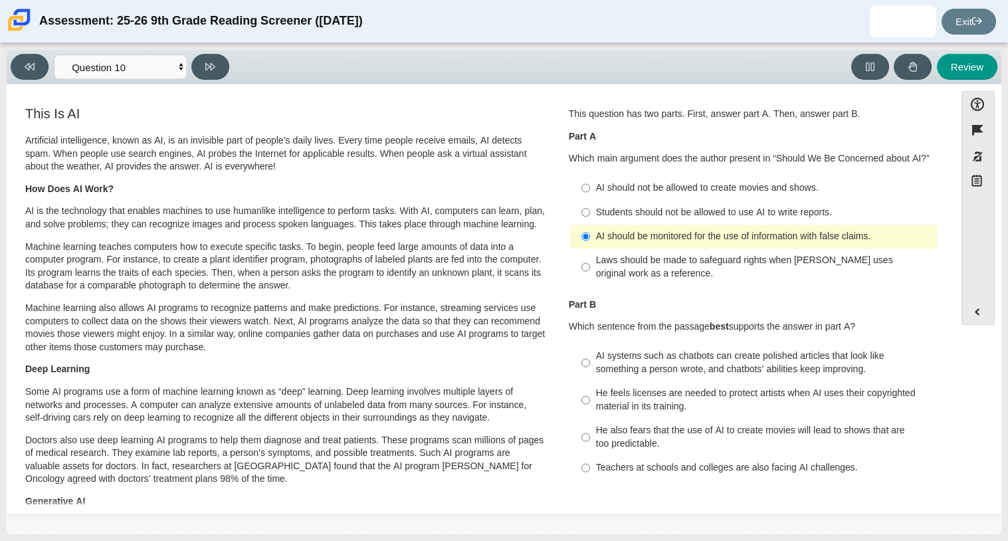
click at [692, 375] on div "AI systems such as chatbots can create polished articles that look like somethi…" at bounding box center [764, 363] width 336 height 26
click at [590, 376] on input "AI systems such as chatbots can create polished articles that look like somethi…" at bounding box center [585, 362] width 9 height 37
radio input "true"
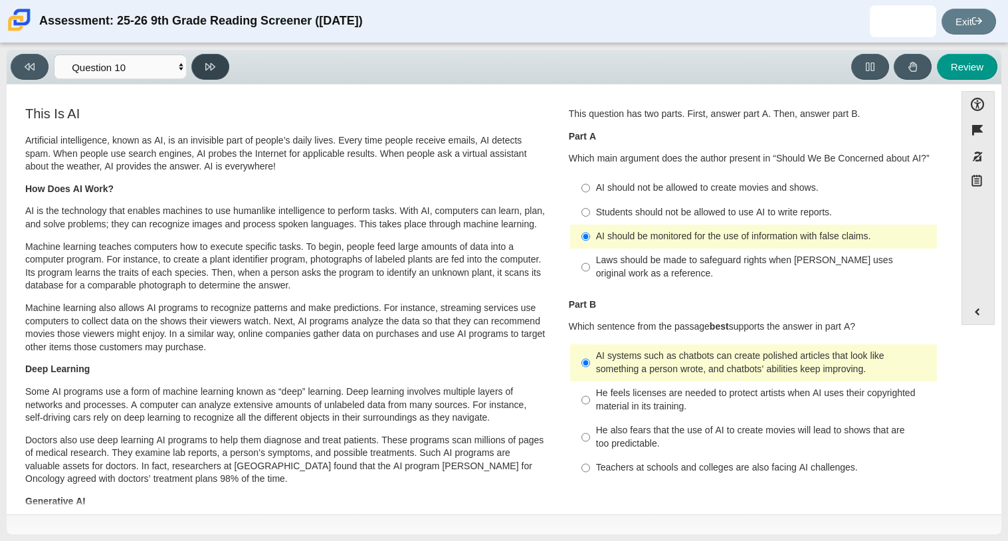
click at [201, 62] on button at bounding box center [210, 67] width 38 height 26
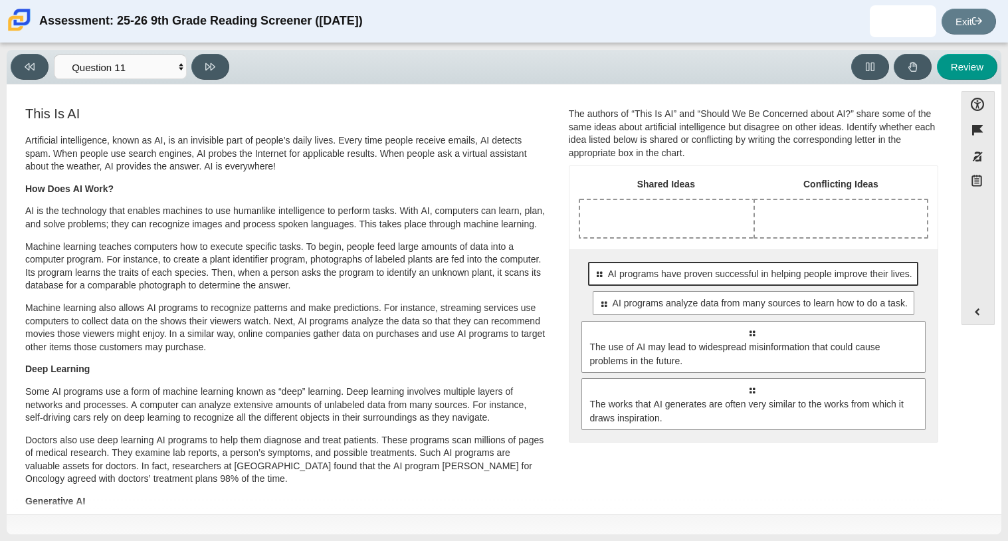
drag, startPoint x: 646, startPoint y: 410, endPoint x: 670, endPoint y: 262, distance: 150.1
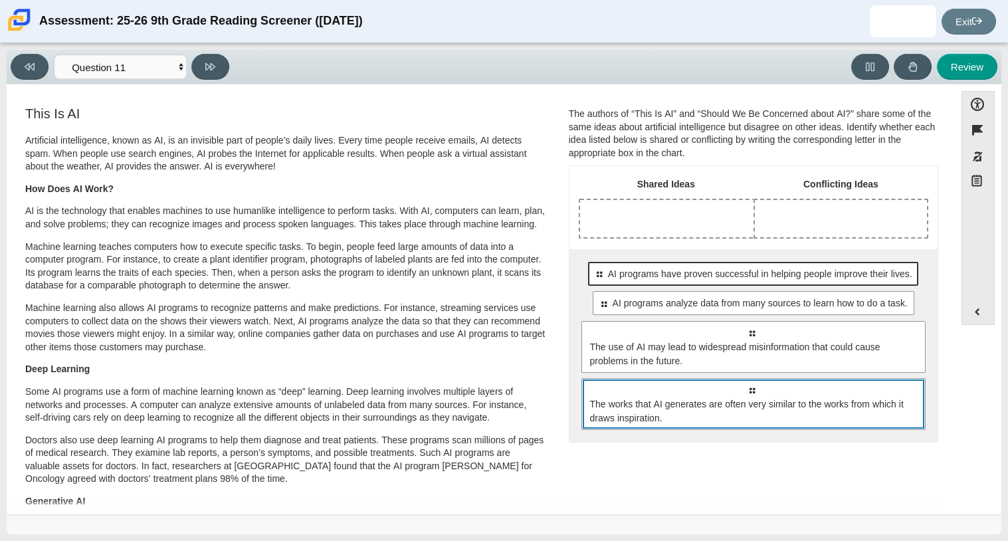
click at [670, 262] on div "Select to move response to a response input area. AI programs have proven succe…" at bounding box center [753, 274] width 330 height 24
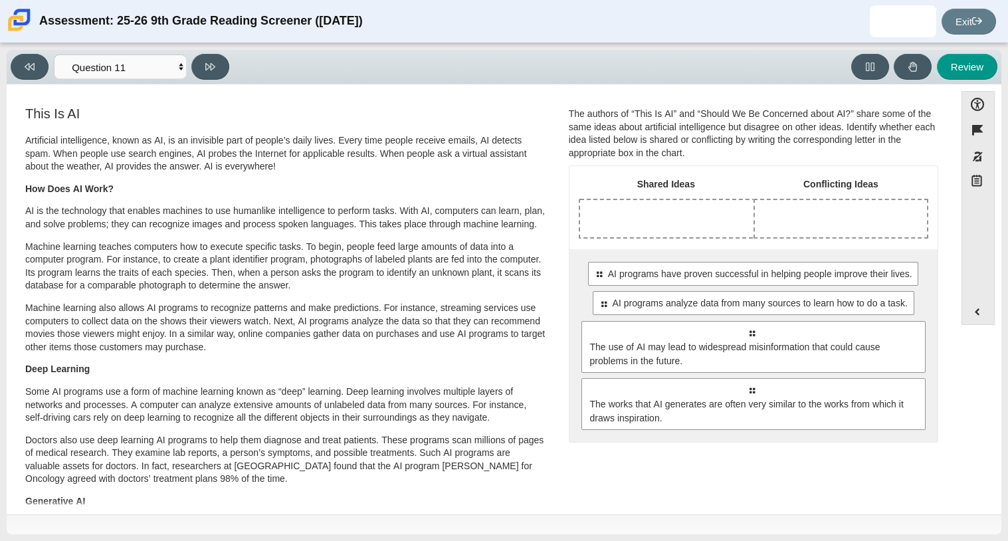
drag, startPoint x: 668, startPoint y: 274, endPoint x: 657, endPoint y: 222, distance: 53.7
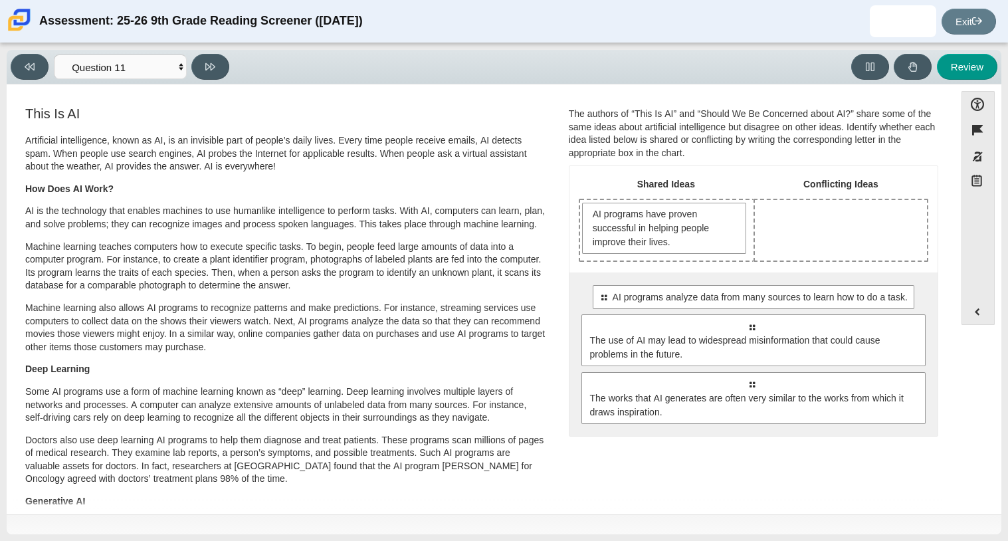
drag, startPoint x: 707, startPoint y: 298, endPoint x: 792, endPoint y: 230, distance: 108.8
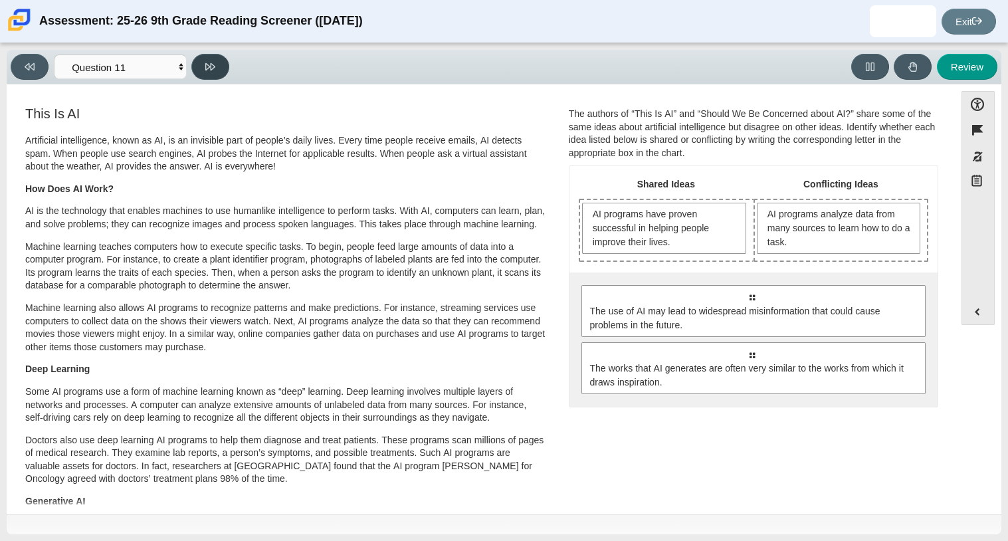
click at [220, 66] on button at bounding box center [210, 67] width 38 height 26
select select "c3effed4-44ce-4a19-bd96-1787f34e9b4c"
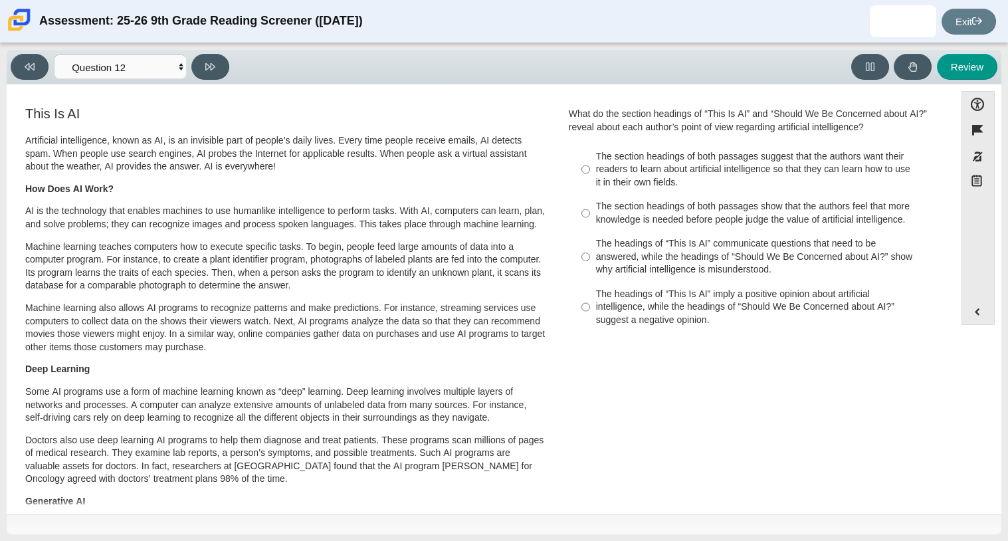
click at [669, 259] on div "The headings of “This Is AI” communicate questions that need to be answered, wh…" at bounding box center [764, 256] width 336 height 39
click at [590, 259] on input "The headings of “This Is AI” communicate questions that need to be answered, wh…" at bounding box center [585, 257] width 9 height 51
radio input "true"
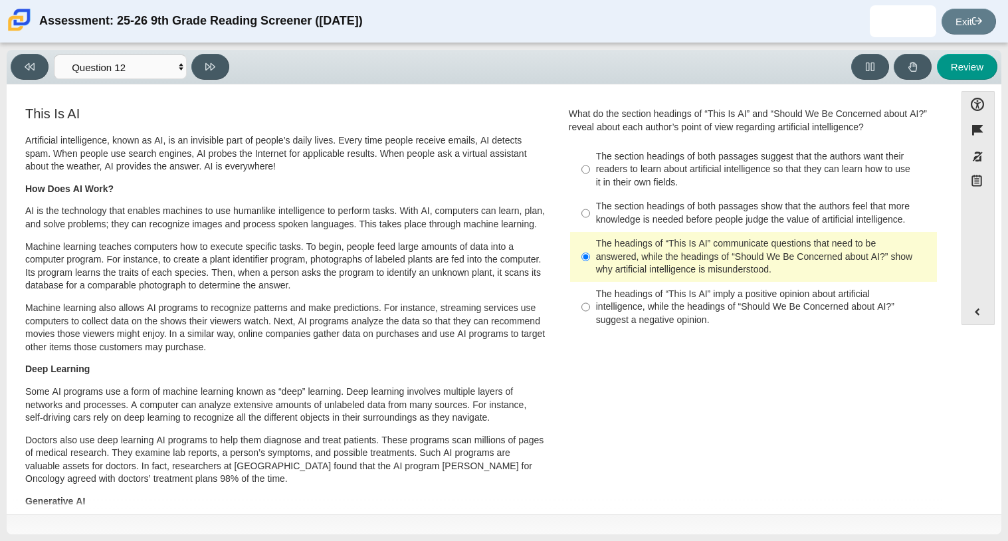
click at [615, 302] on div "The headings of “This Is AI” imply a positive opinion about artificial intellig…" at bounding box center [764, 307] width 336 height 39
click at [590, 302] on input "The headings of “This Is AI” imply a positive opinion about artificial intellig…" at bounding box center [585, 307] width 9 height 51
radio input "true"
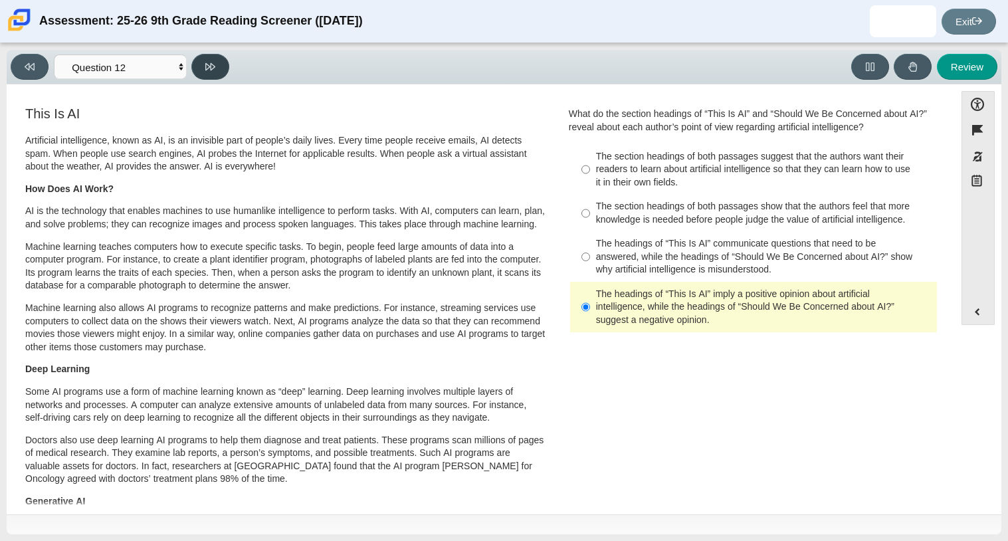
click at [223, 71] on button at bounding box center [210, 67] width 38 height 26
select select "review"
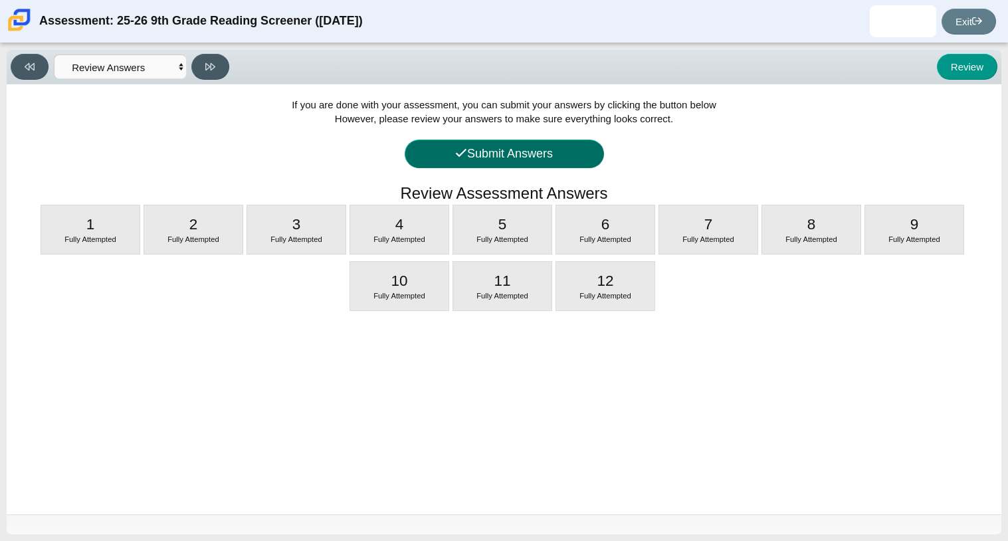
click at [445, 148] on button "Submit Answers" at bounding box center [504, 154] width 199 height 29
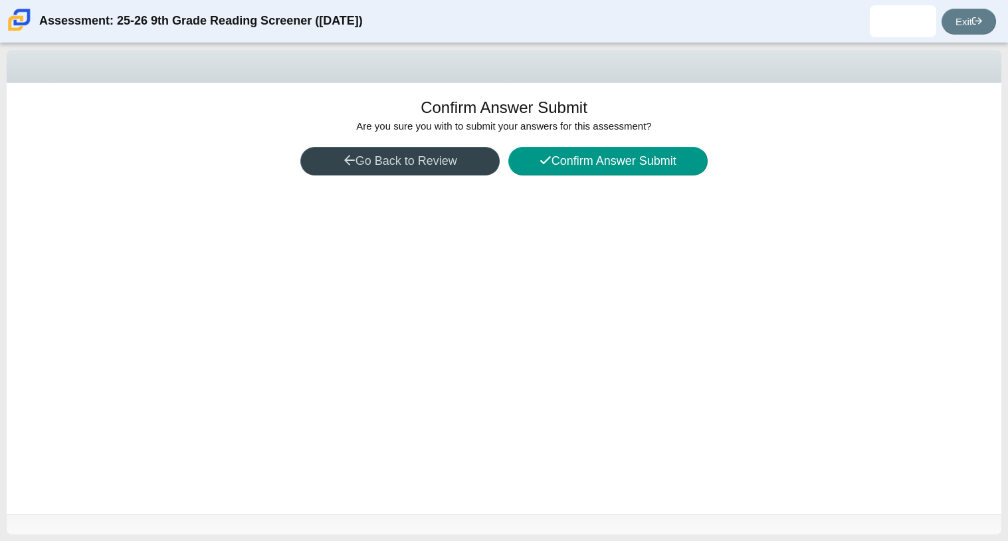
click at [399, 156] on button "Go Back to Review" at bounding box center [399, 161] width 199 height 29
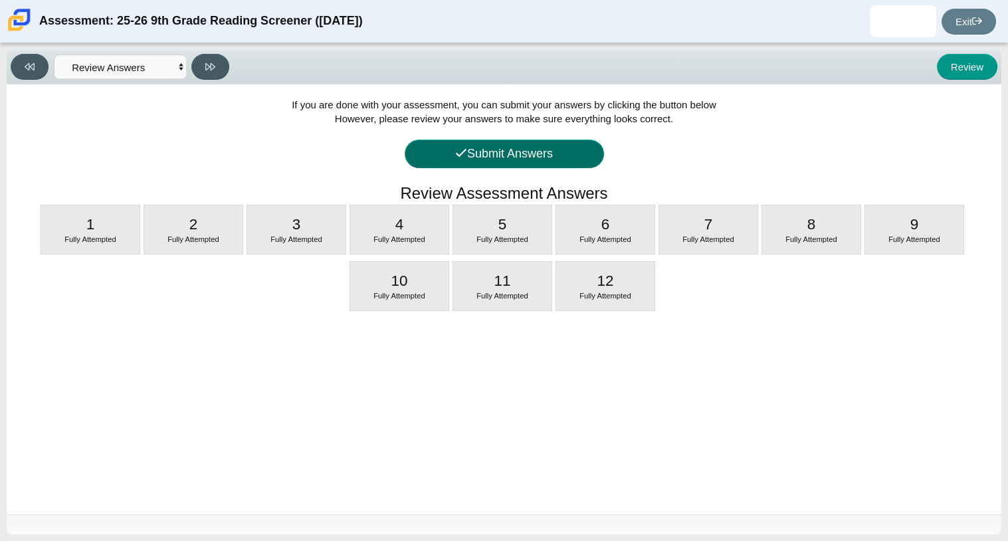
click at [467, 148] on button "Submit Answers" at bounding box center [504, 154] width 199 height 29
